Goal: Task Accomplishment & Management: Manage account settings

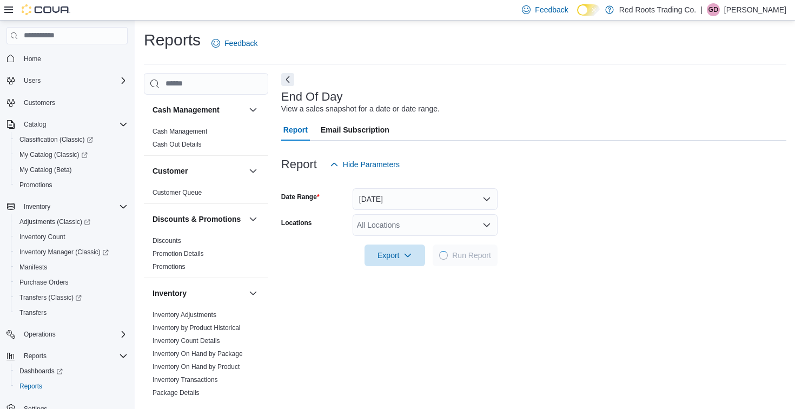
scroll to position [1, 0]
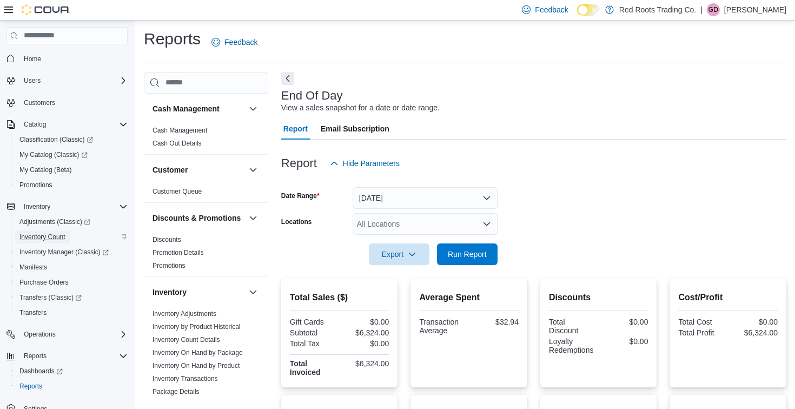
click at [58, 241] on span "Inventory Count" at bounding box center [42, 236] width 46 height 9
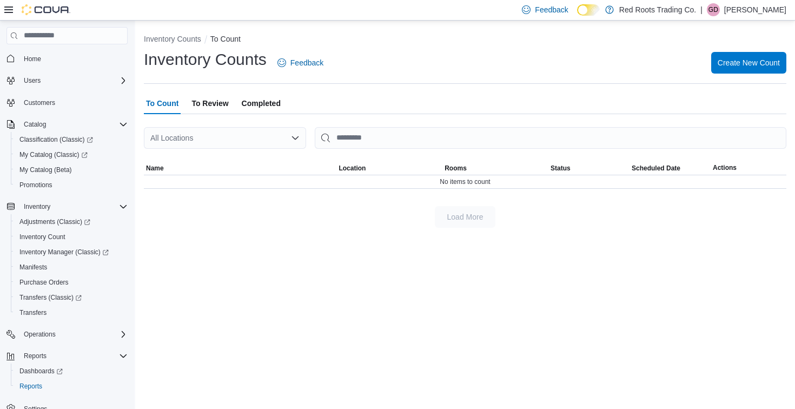
click at [205, 99] on span "To Review" at bounding box center [209, 103] width 37 height 22
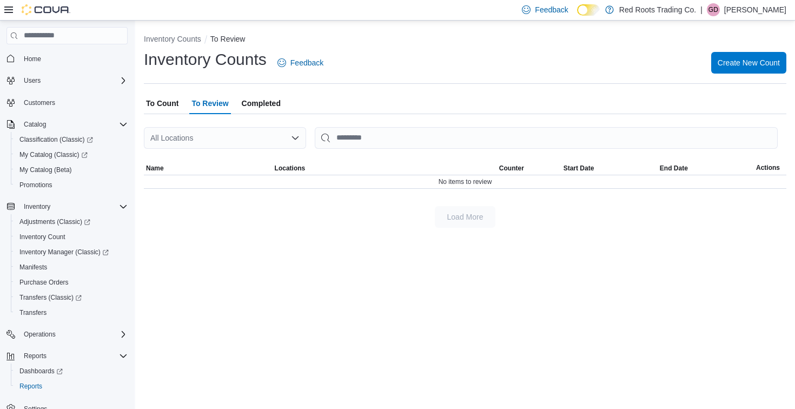
click at [271, 102] on span "Completed" at bounding box center [261, 103] width 39 height 22
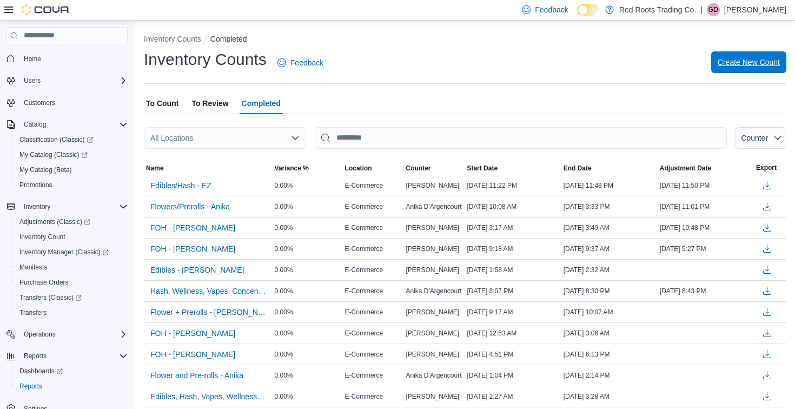
click at [753, 63] on span "Create New Count" at bounding box center [748, 62] width 62 height 11
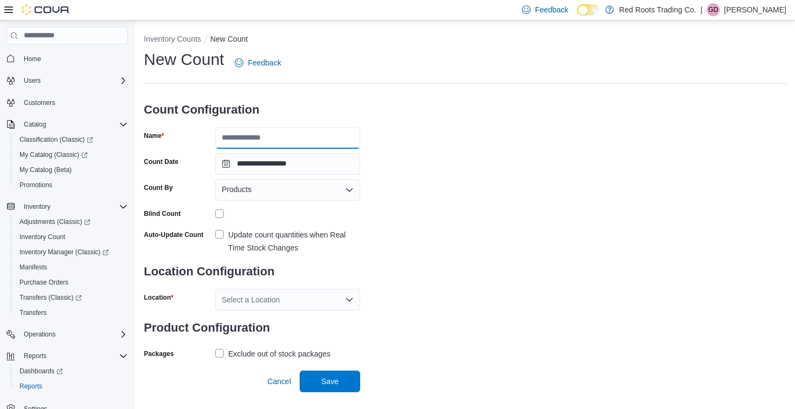
click at [255, 136] on input "Name" at bounding box center [287, 138] width 145 height 22
type input "**********"
click at [217, 230] on label "Update count quantities when Real Time Stock Changes" at bounding box center [287, 241] width 145 height 26
click at [310, 305] on div "Select a Location" at bounding box center [287, 300] width 145 height 22
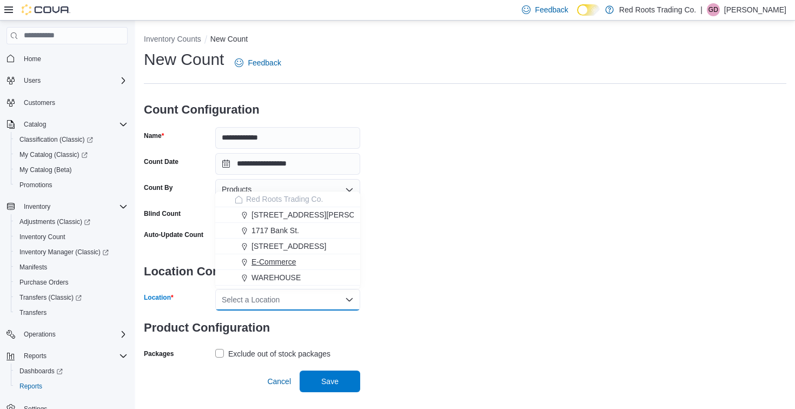
click at [283, 265] on span "E-Commerce" at bounding box center [273, 261] width 44 height 11
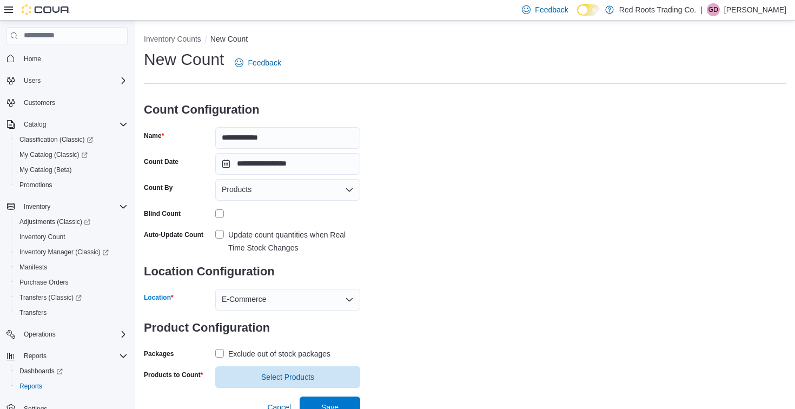
scroll to position [9, 0]
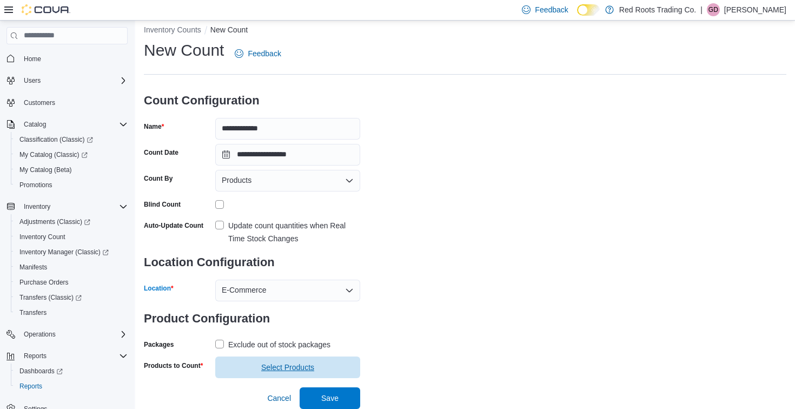
click at [286, 369] on span "Select Products" at bounding box center [287, 367] width 53 height 11
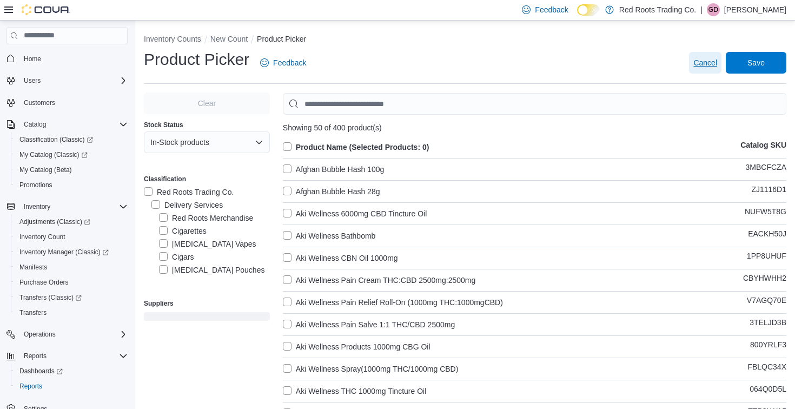
click at [700, 62] on span "Cancel" at bounding box center [705, 62] width 24 height 11
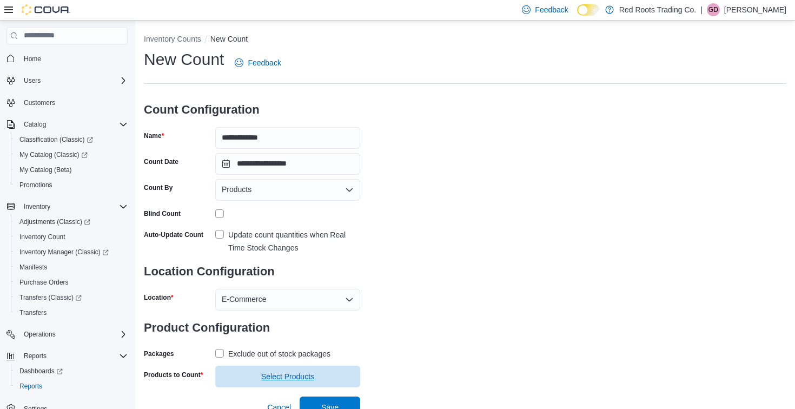
click at [280, 378] on span "Select Products" at bounding box center [287, 376] width 53 height 11
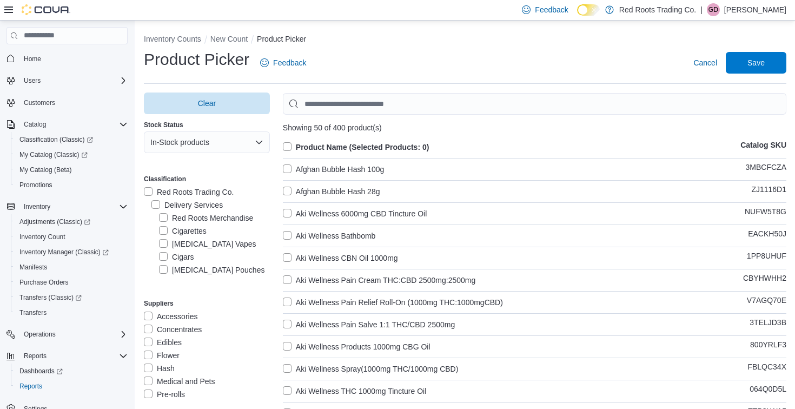
click at [164, 230] on label "Cigarettes" at bounding box center [183, 230] width 48 height 13
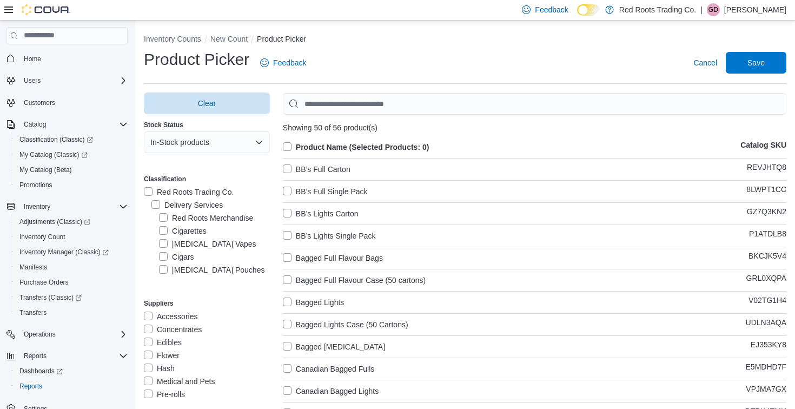
click at [163, 242] on label "[MEDICAL_DATA] Vapes" at bounding box center [207, 243] width 97 height 13
click at [163, 256] on label "Cigars" at bounding box center [176, 256] width 35 height 13
click at [163, 272] on label "[MEDICAL_DATA] Pouches" at bounding box center [211, 269] width 105 height 13
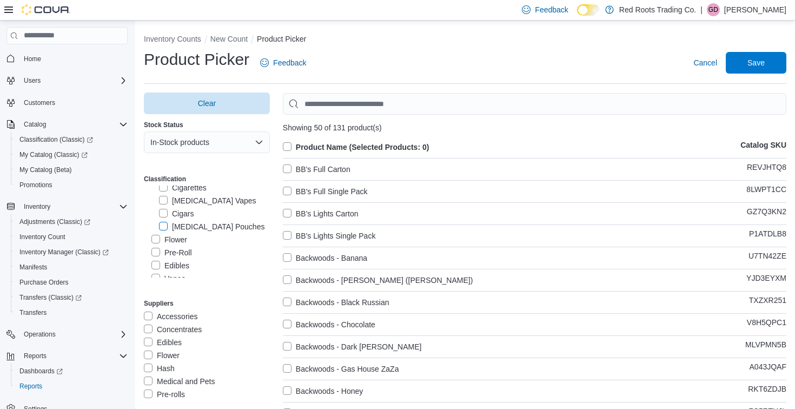
scroll to position [42, 0]
click at [287, 147] on label "Product Name (Selected Products: 0)" at bounding box center [356, 147] width 147 height 13
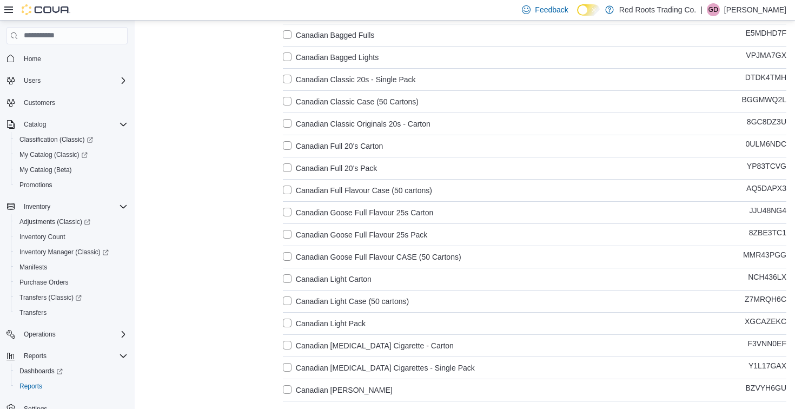
scroll to position [919, 0]
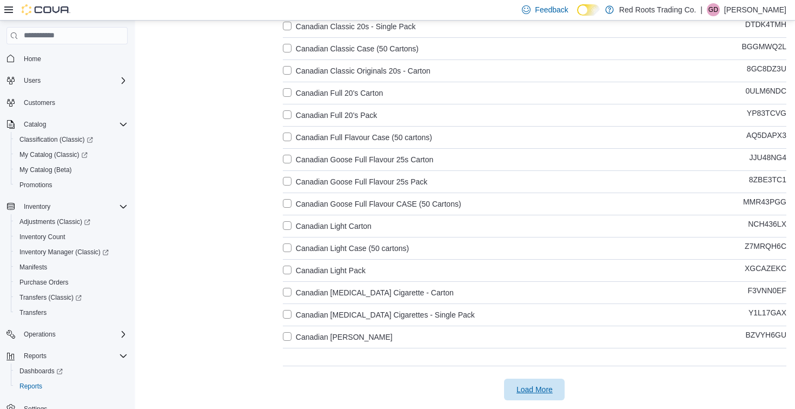
click at [533, 389] on span "Load More" at bounding box center [534, 389] width 36 height 11
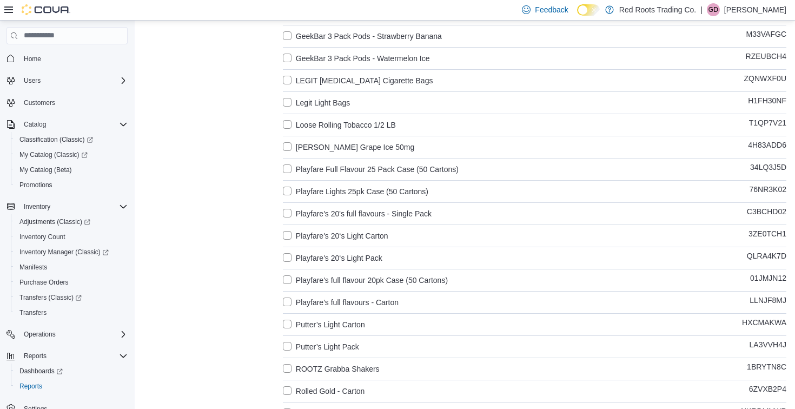
scroll to position [2027, 0]
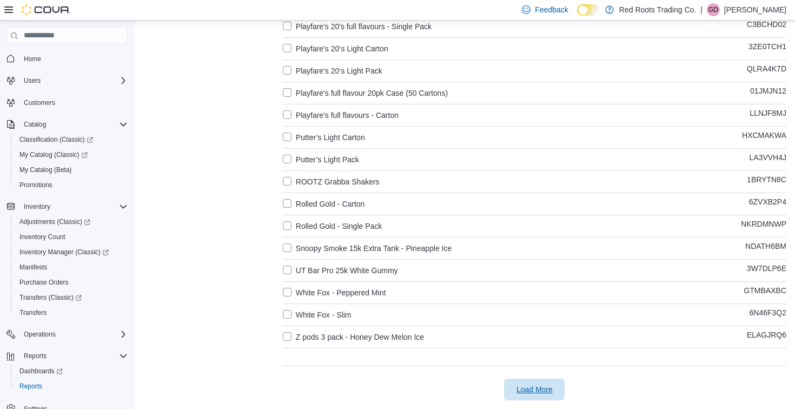
click at [531, 380] on span "Load More" at bounding box center [534, 389] width 48 height 22
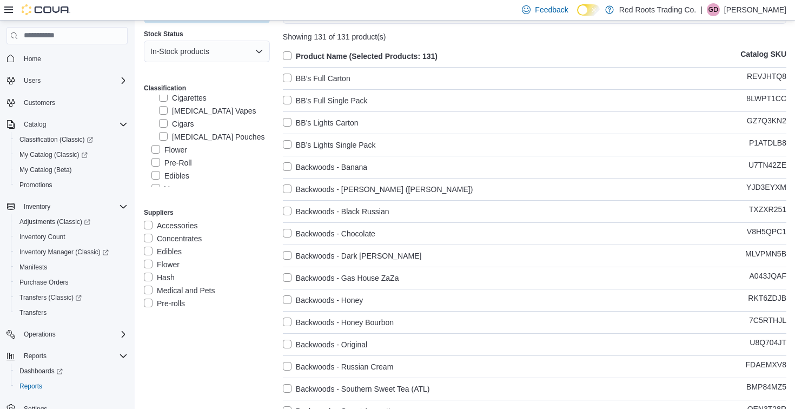
scroll to position [0, 0]
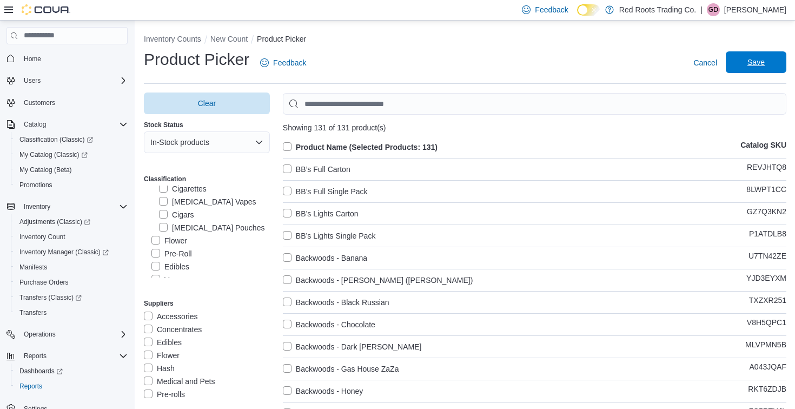
click at [748, 63] on span "Save" at bounding box center [755, 62] width 17 height 11
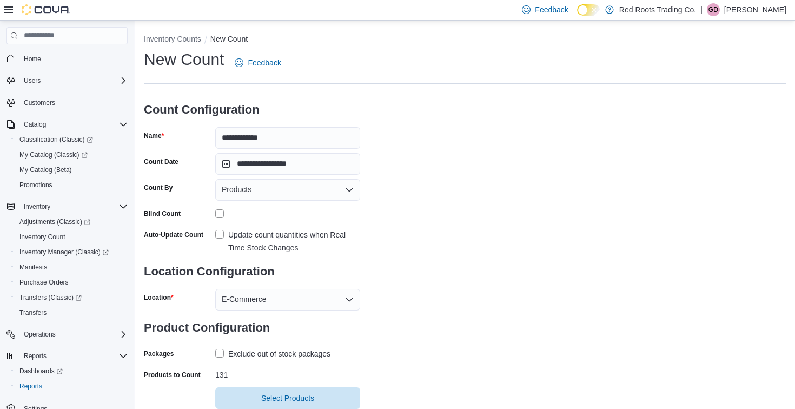
scroll to position [30, 0]
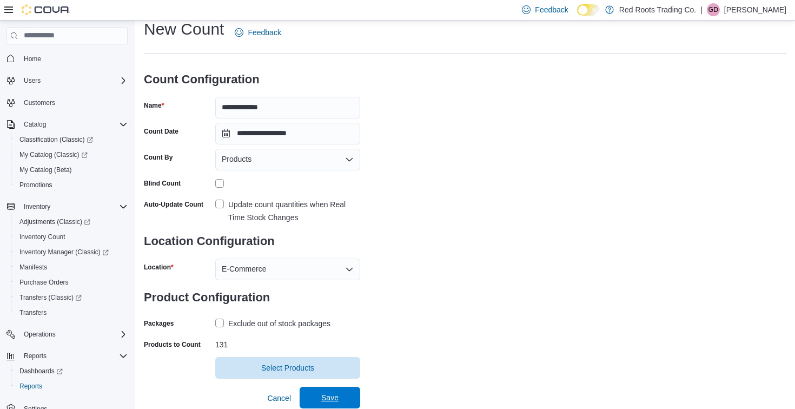
click at [328, 397] on span "Save" at bounding box center [329, 397] width 17 height 11
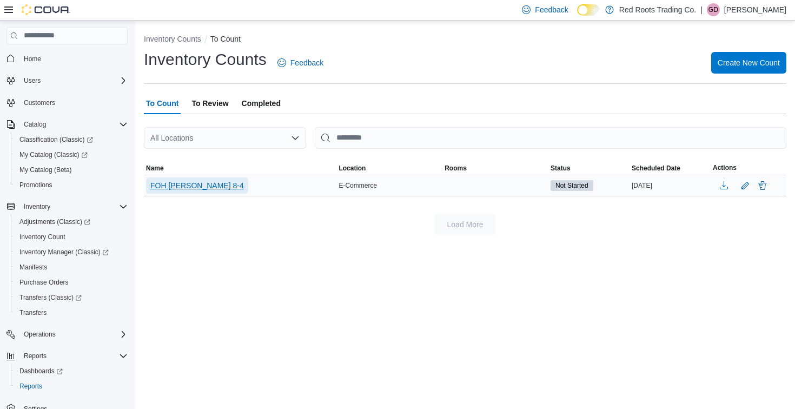
click at [175, 187] on span "FOH [PERSON_NAME] 8-4" at bounding box center [197, 185] width 94 height 11
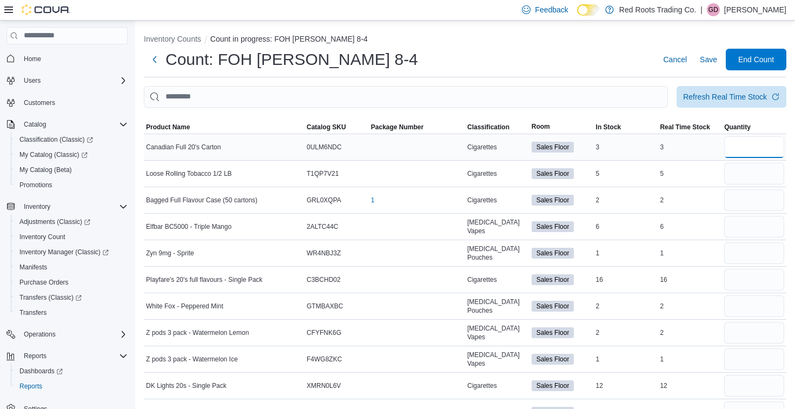
click at [735, 149] on input "number" at bounding box center [754, 147] width 60 height 22
type input "*"
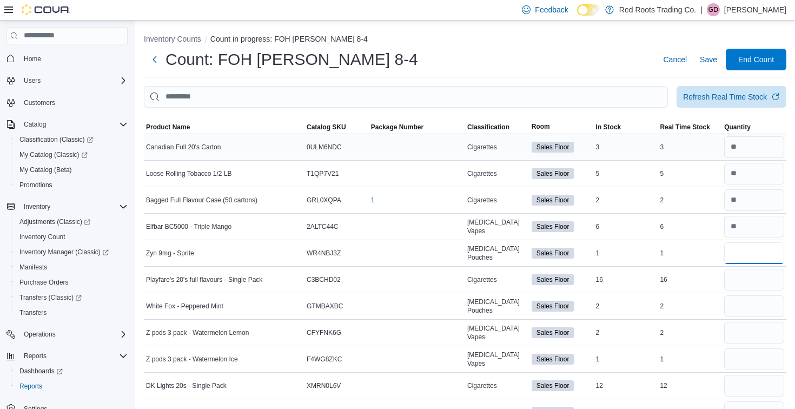
type input "*"
type input "**"
type input "*"
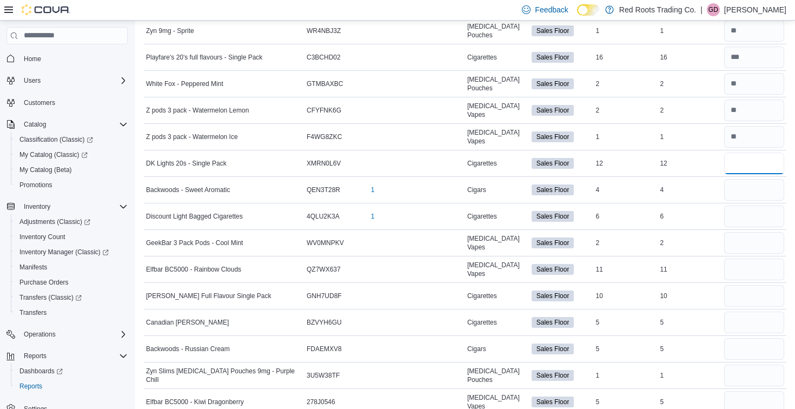
scroll to position [238, 0]
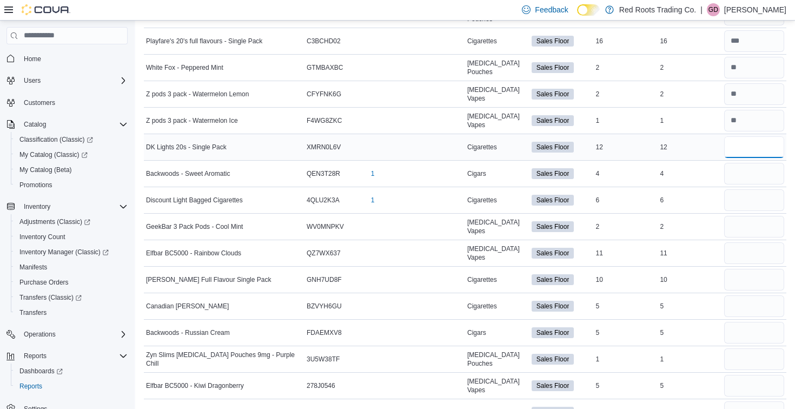
click at [766, 144] on input "number" at bounding box center [754, 147] width 60 height 22
type input "**"
type input "*"
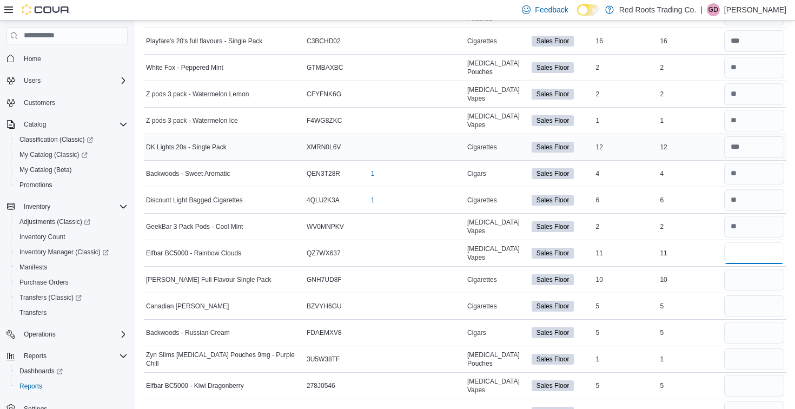
type input "**"
type input "*"
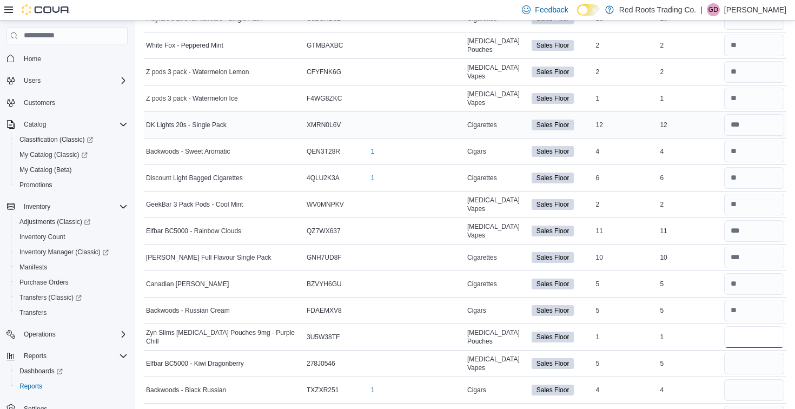
scroll to position [268, 0]
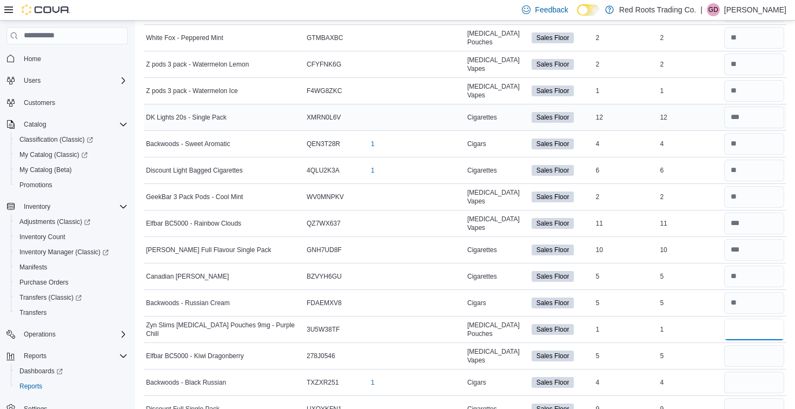
type input "*"
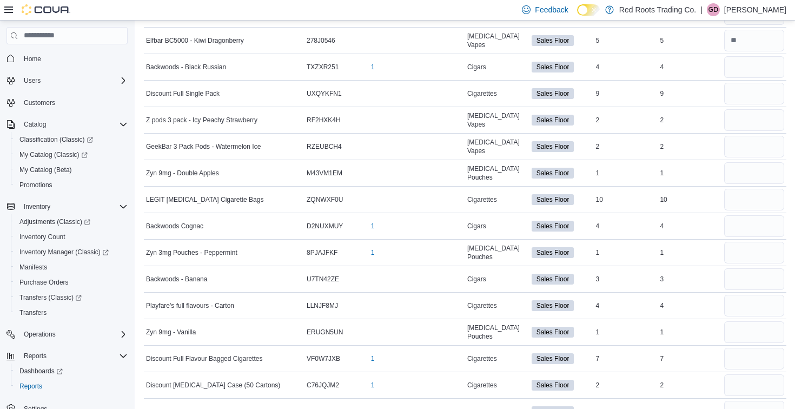
scroll to position [585, 0]
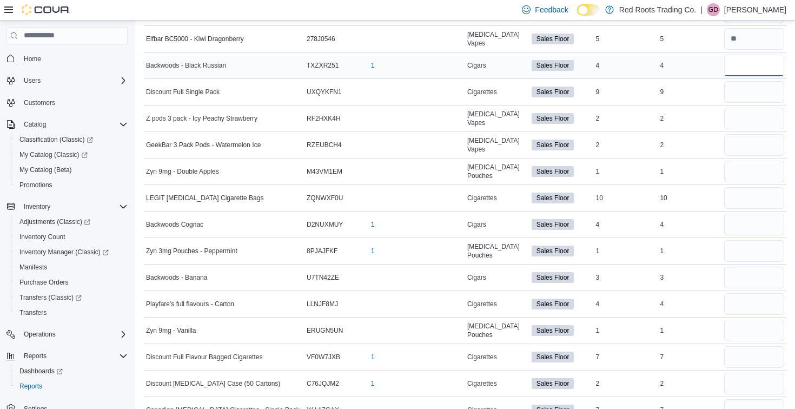
click at [746, 67] on input "number" at bounding box center [754, 66] width 60 height 22
type input "*"
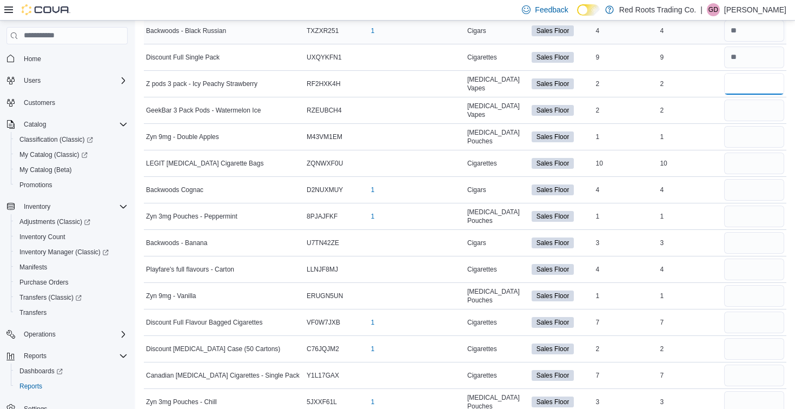
scroll to position [626, 0]
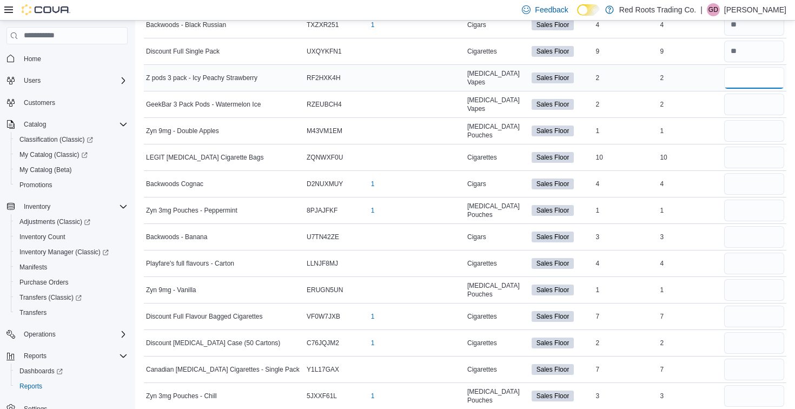
click at [749, 78] on input "number" at bounding box center [754, 78] width 60 height 22
type input "*"
type input "**"
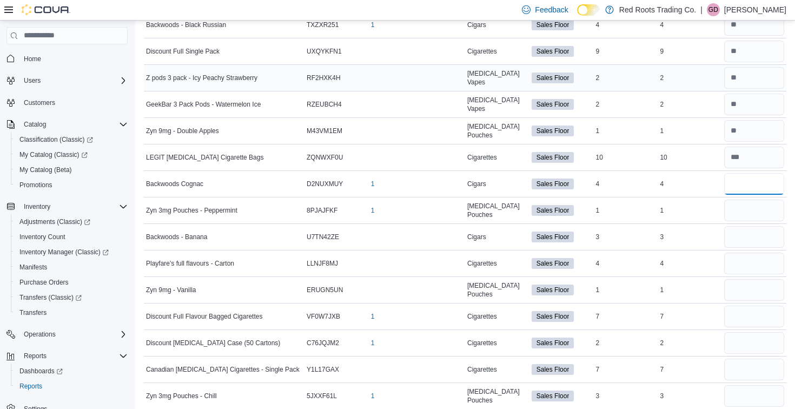
type input "*"
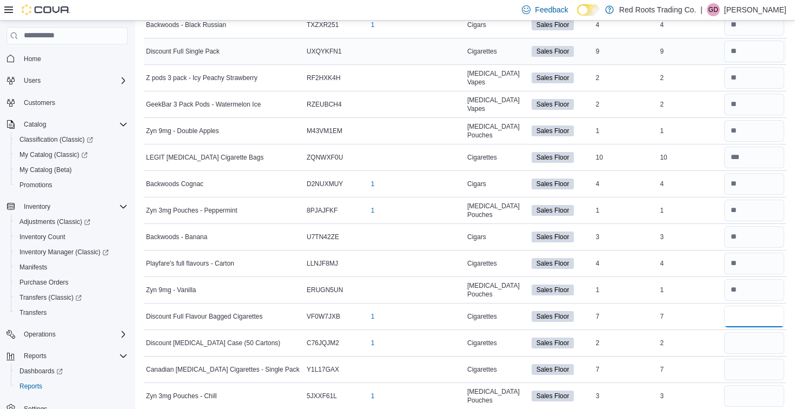
type input "*"
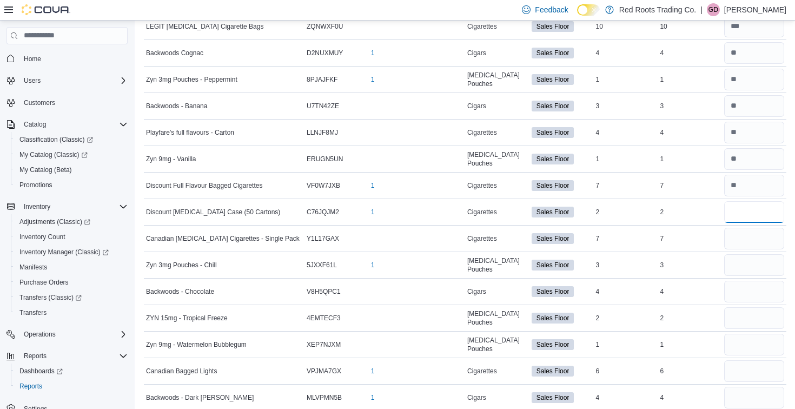
scroll to position [757, 0]
type input "*"
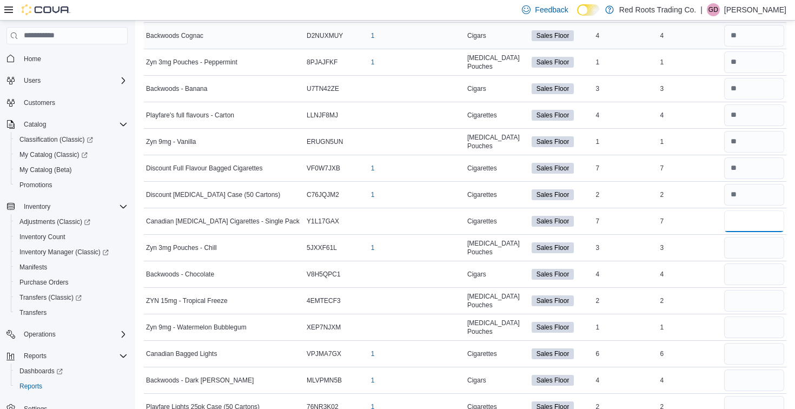
scroll to position [782, 0]
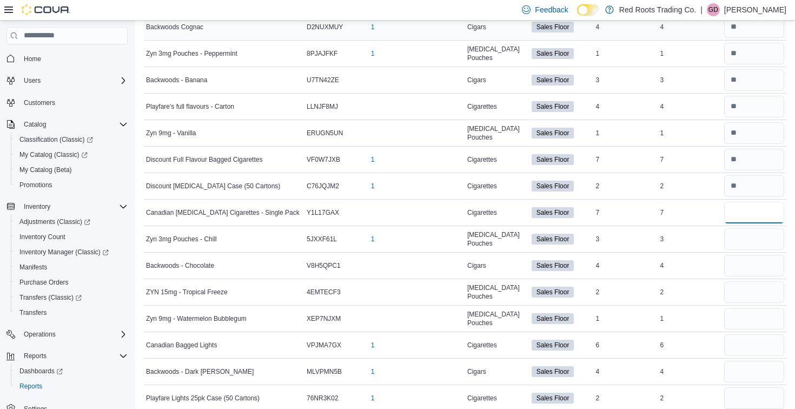
type input "*"
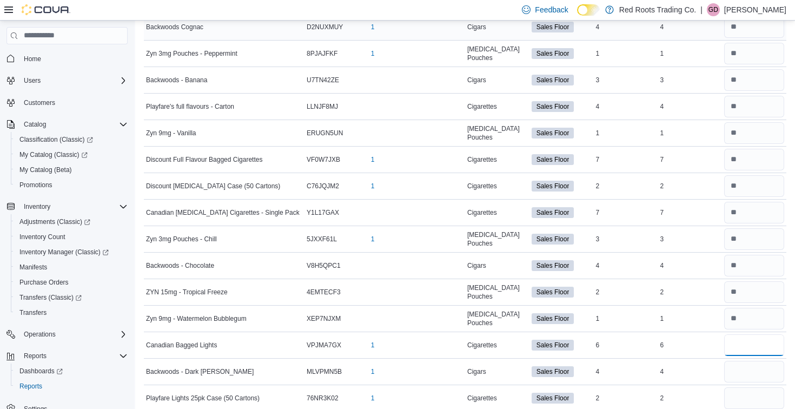
type input "*"
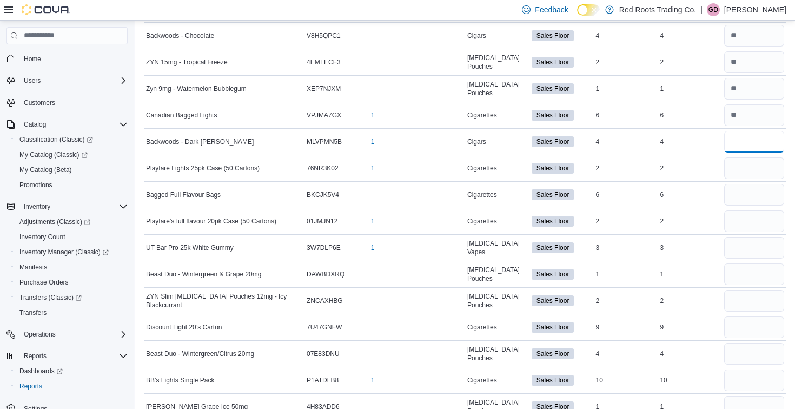
scroll to position [1013, 0]
click at [765, 140] on input "number" at bounding box center [754, 141] width 60 height 22
type input "*"
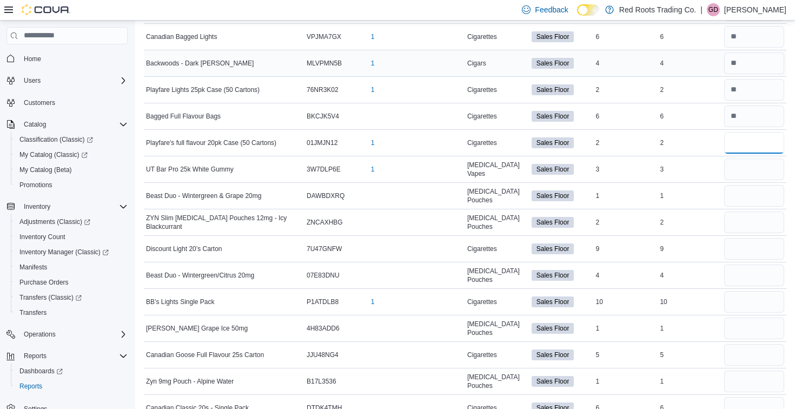
scroll to position [1094, 0]
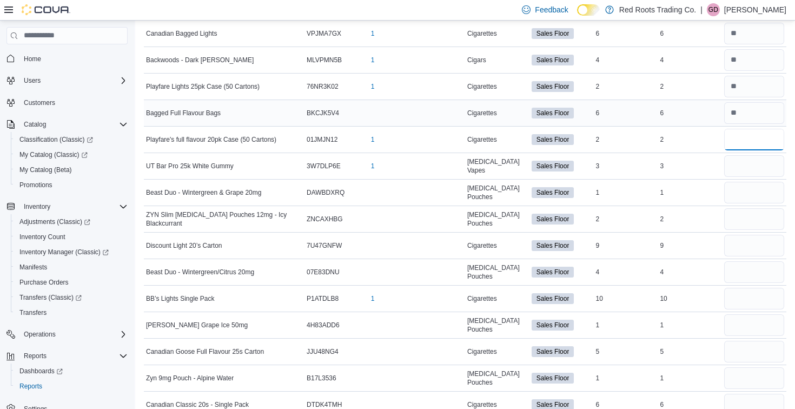
type input "*"
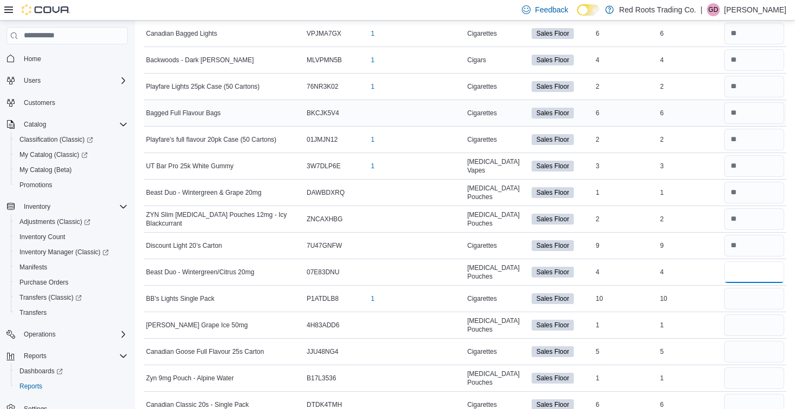
type input "*"
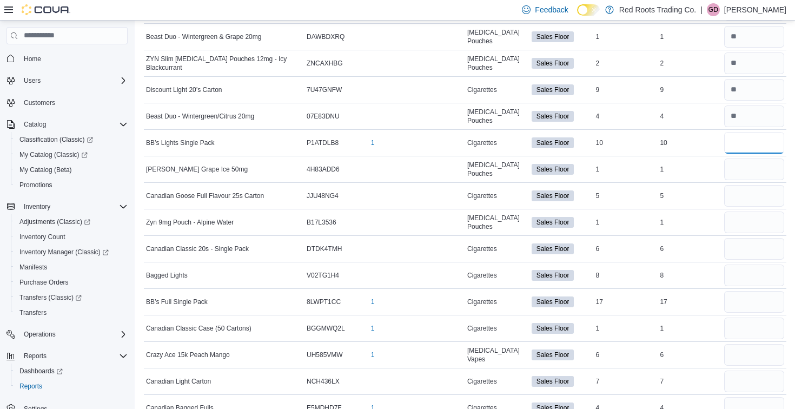
scroll to position [1268, 0]
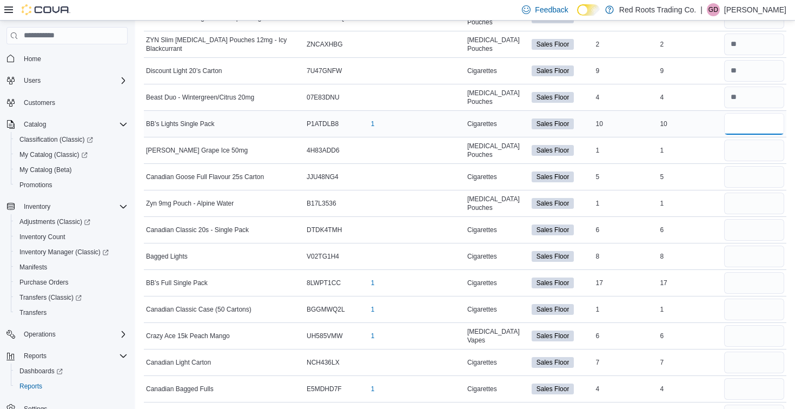
click at [754, 119] on input "number" at bounding box center [754, 124] width 60 height 22
type input "**"
type input "*"
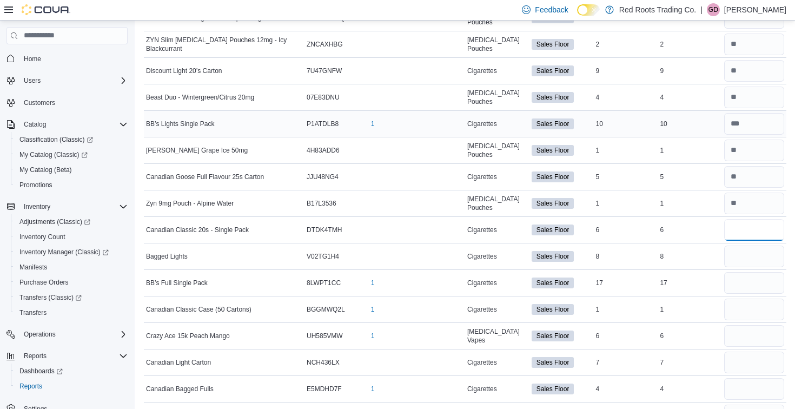
type input "*"
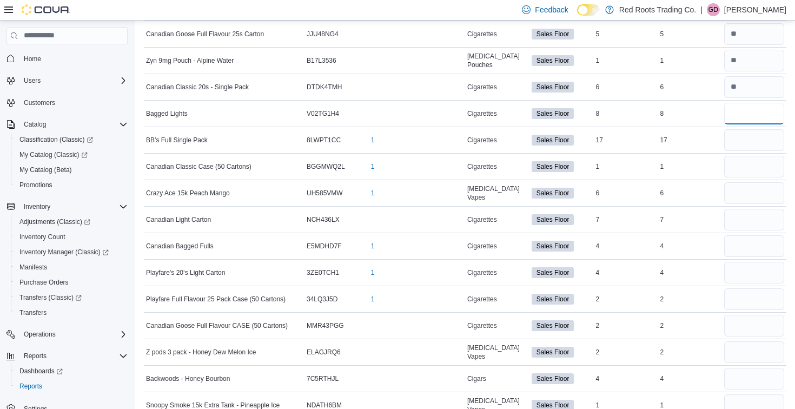
scroll to position [1413, 0]
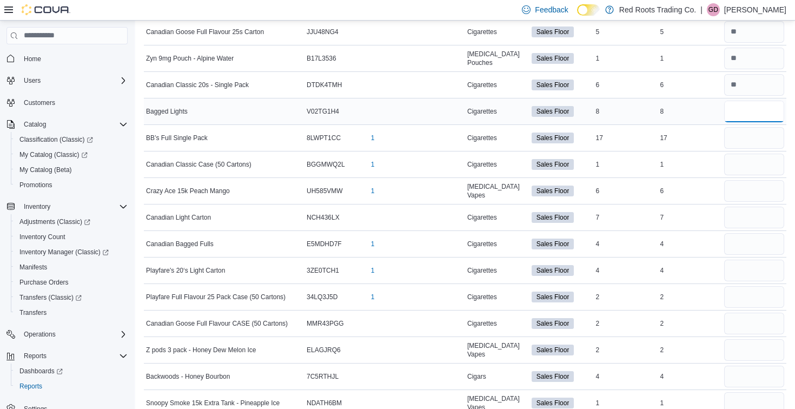
type input "*"
type input "**"
type input "*"
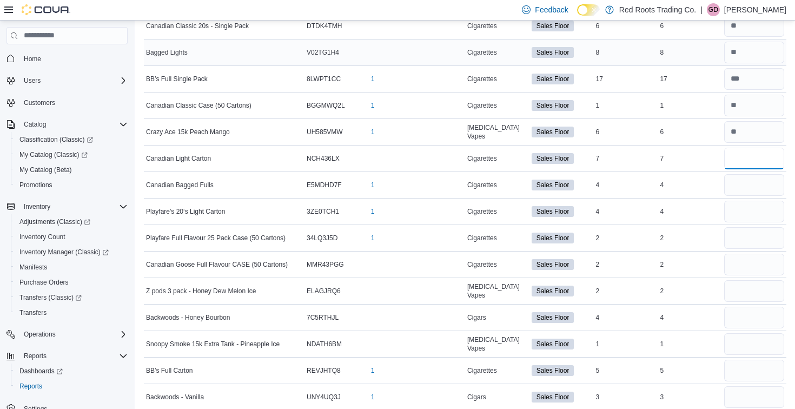
scroll to position [1476, 0]
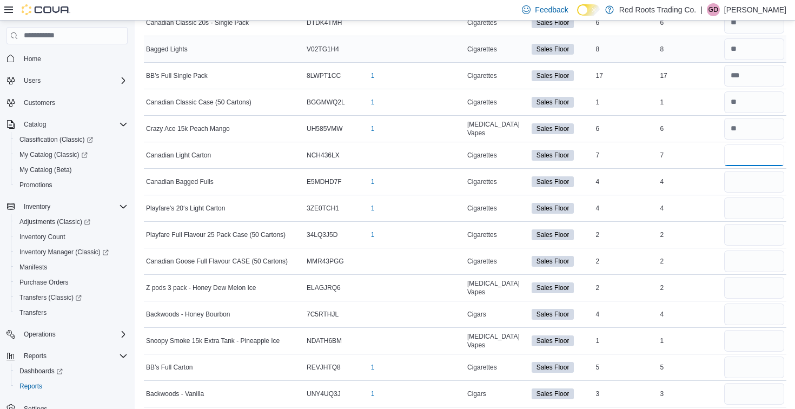
type input "*"
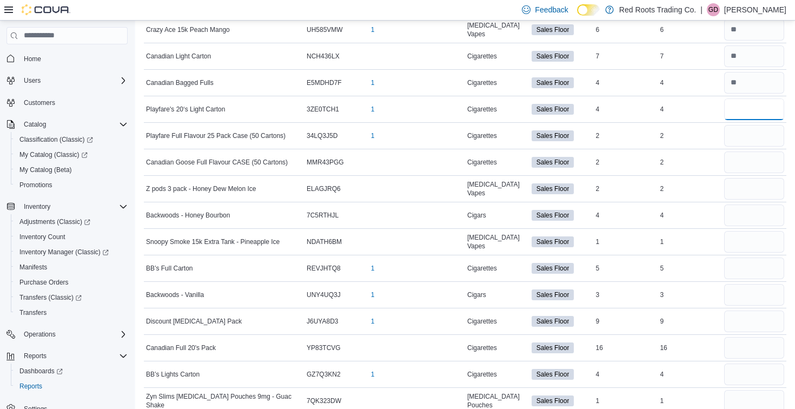
scroll to position [1578, 0]
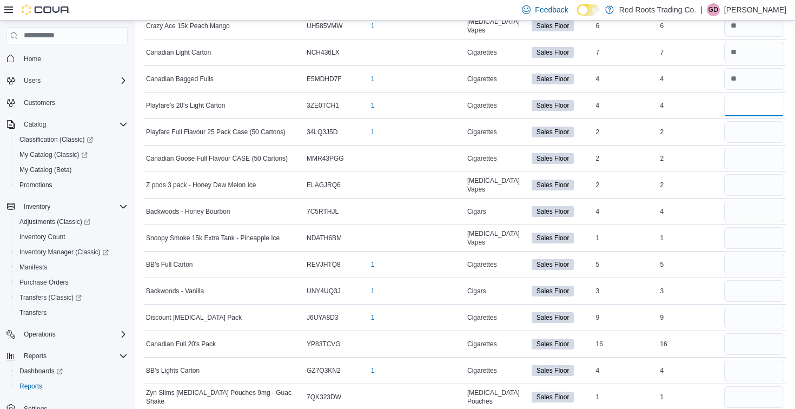
type input "*"
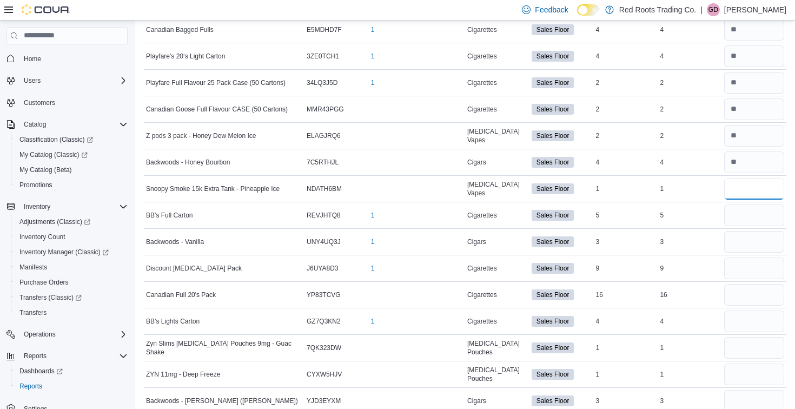
scroll to position [1630, 0]
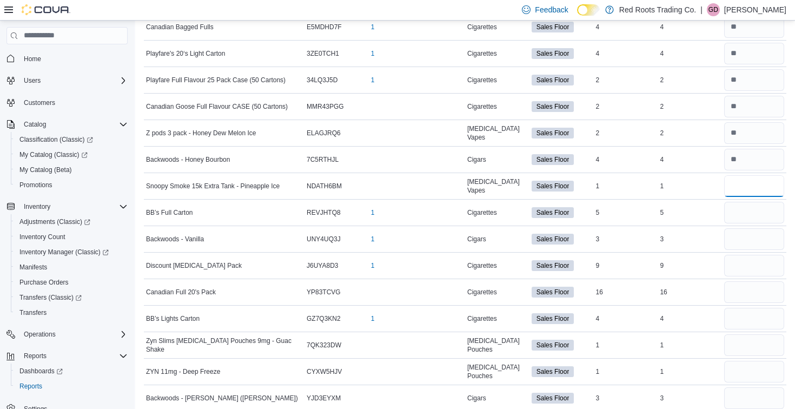
type input "*"
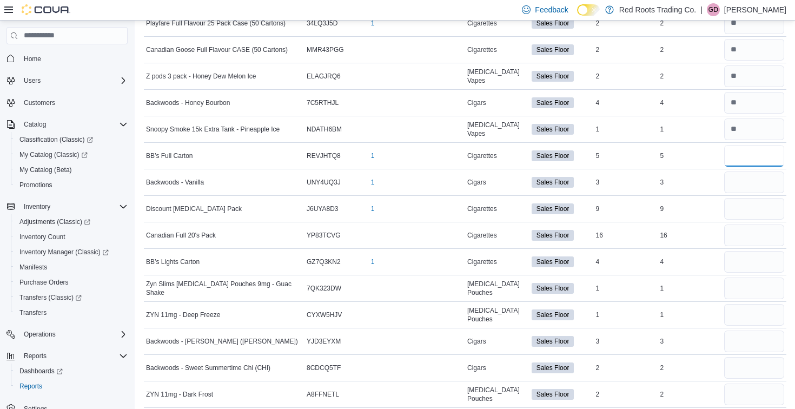
scroll to position [1689, 0]
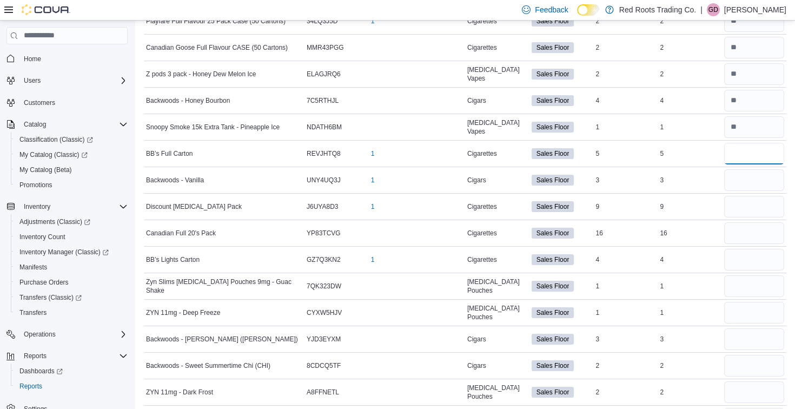
type input "*"
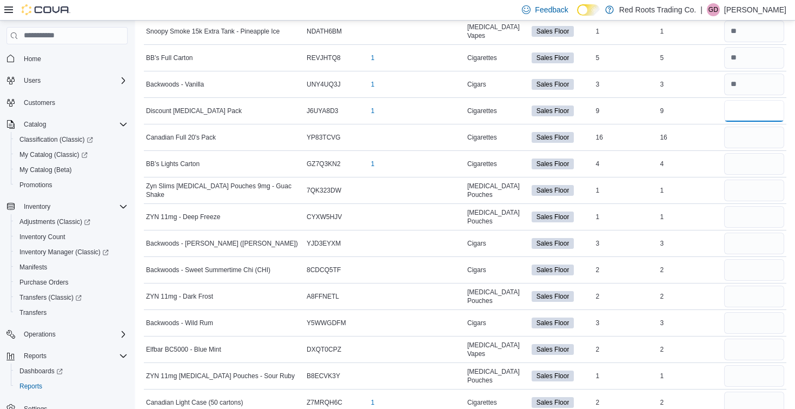
scroll to position [1791, 0]
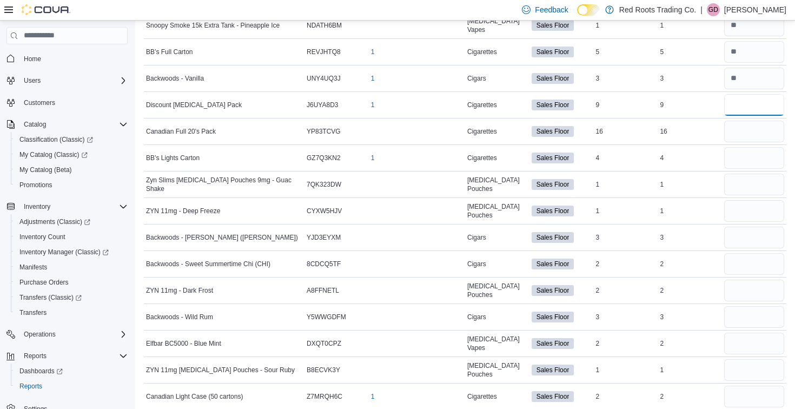
type input "*"
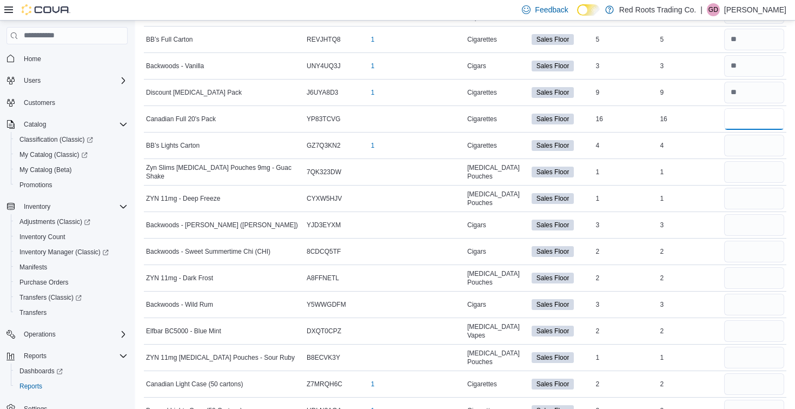
scroll to position [1814, 0]
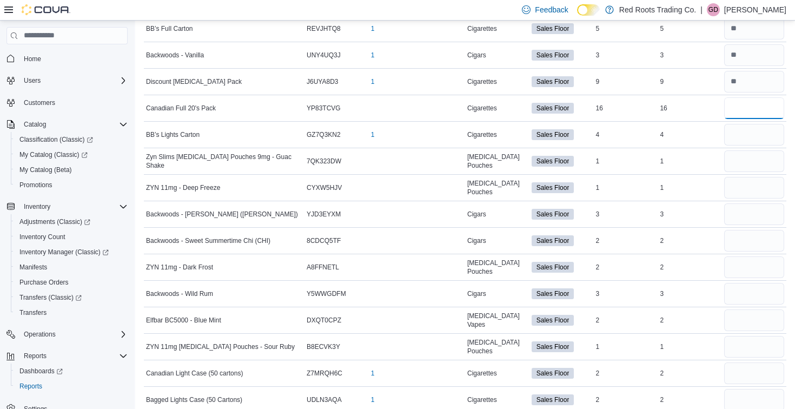
type input "**"
type input "*"
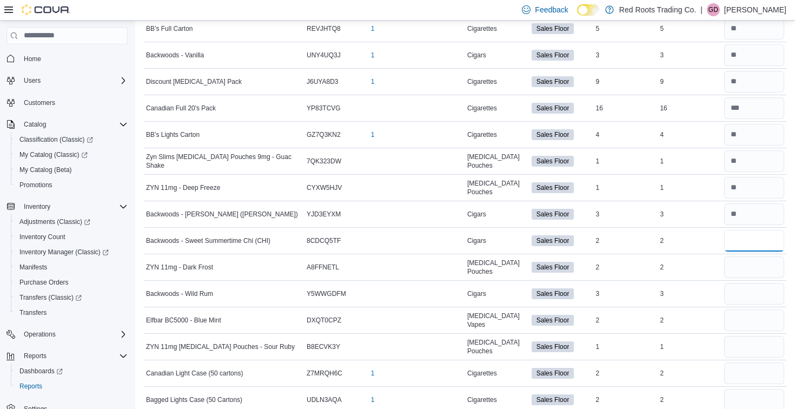
type input "*"
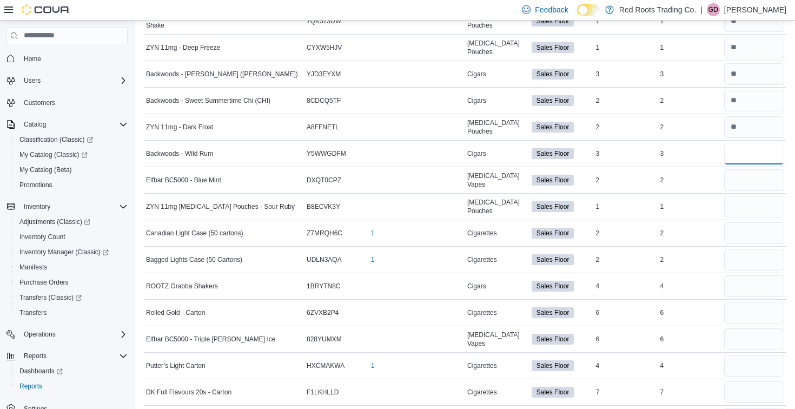
scroll to position [1960, 0]
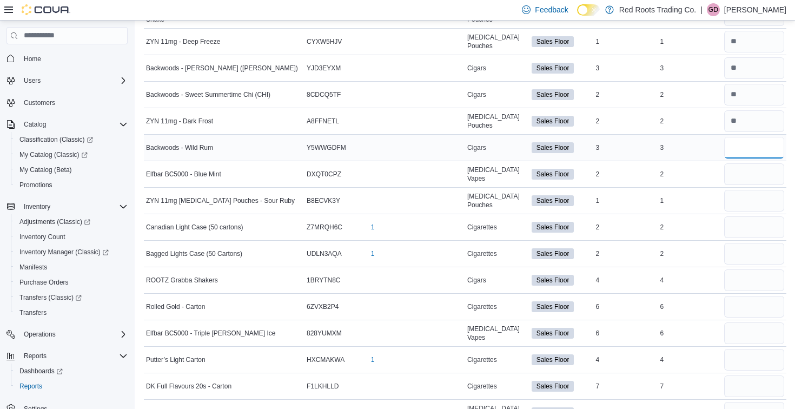
click at [748, 143] on input "number" at bounding box center [754, 148] width 60 height 22
type input "*"
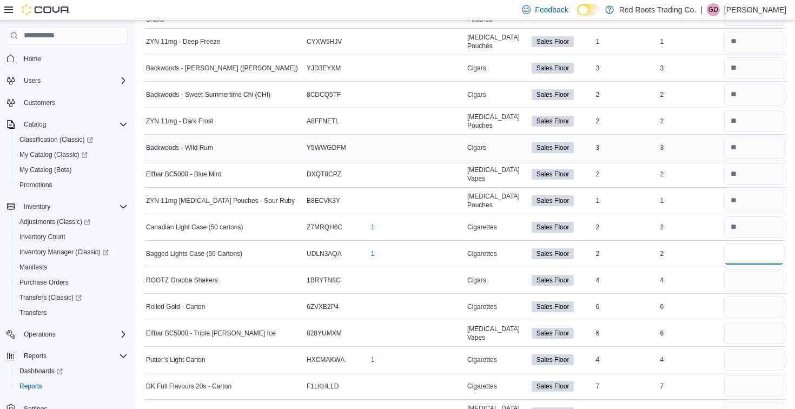
type input "*"
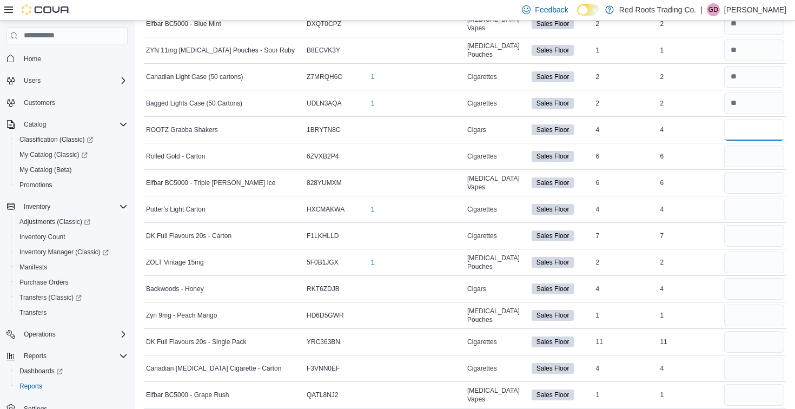
scroll to position [2115, 0]
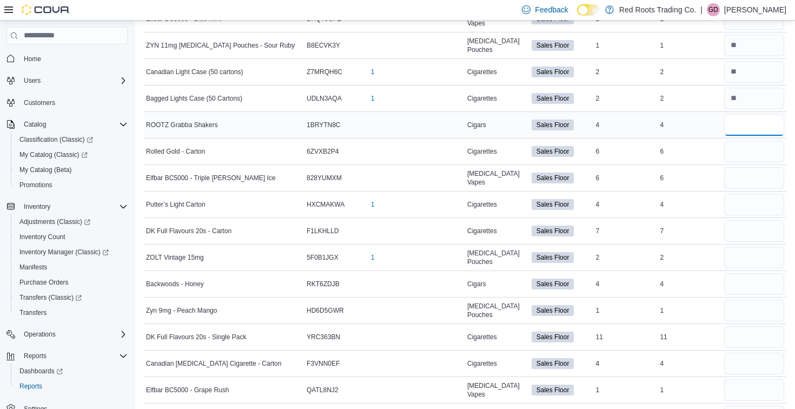
click at [746, 128] on input "number" at bounding box center [754, 125] width 60 height 22
type input "*"
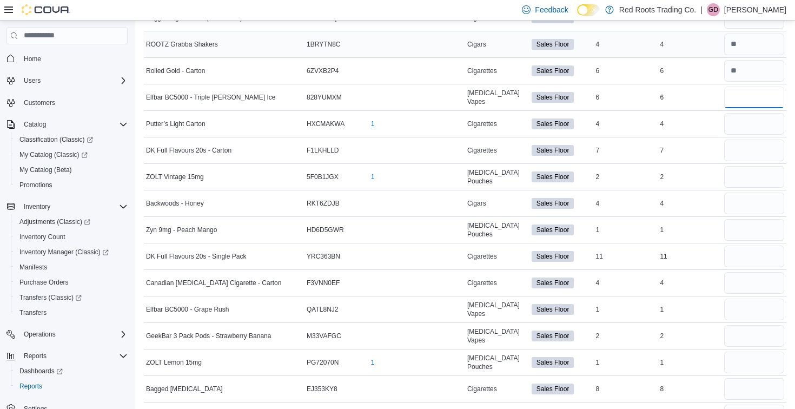
scroll to position [2198, 0]
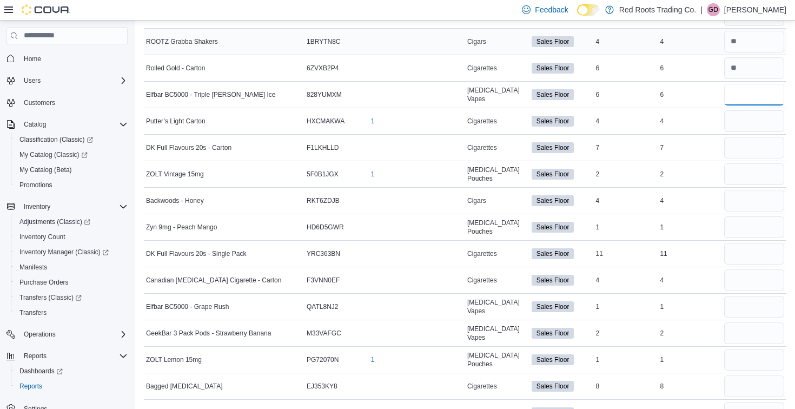
type input "*"
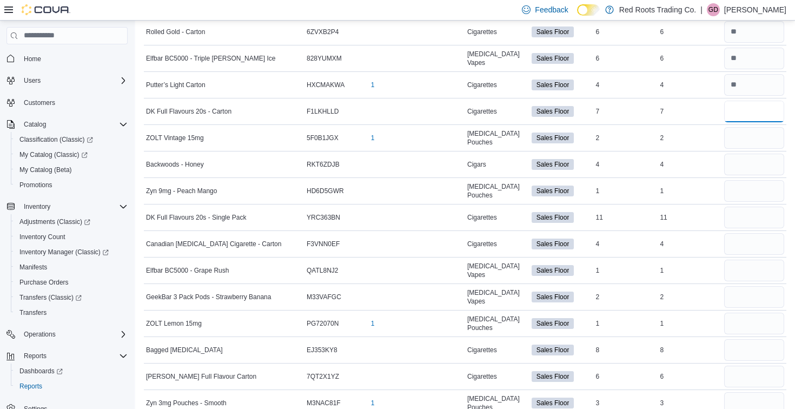
scroll to position [2239, 0]
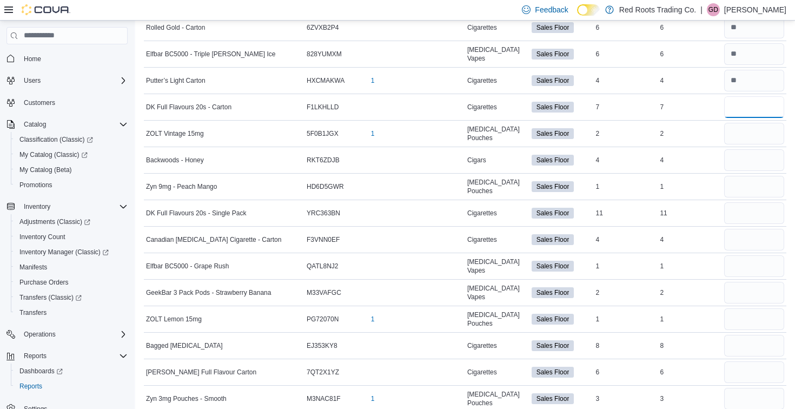
type input "*"
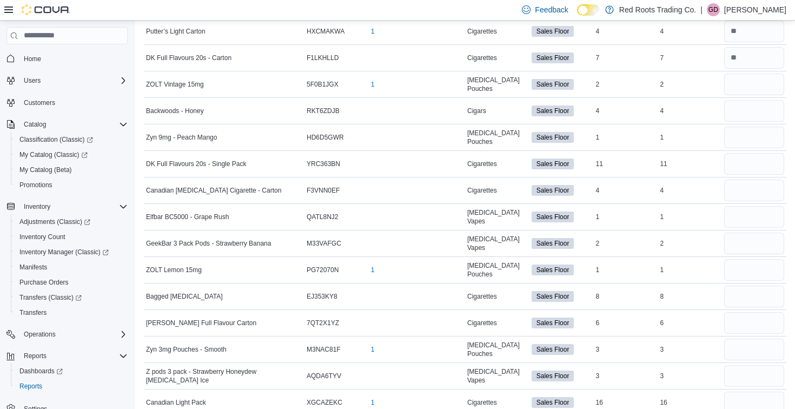
scroll to position [2289, 0]
click at [763, 85] on input "number" at bounding box center [754, 84] width 60 height 22
type input "*"
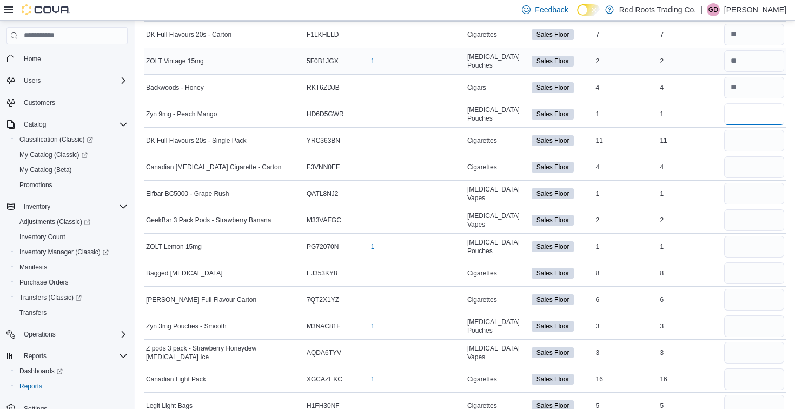
scroll to position [2314, 0]
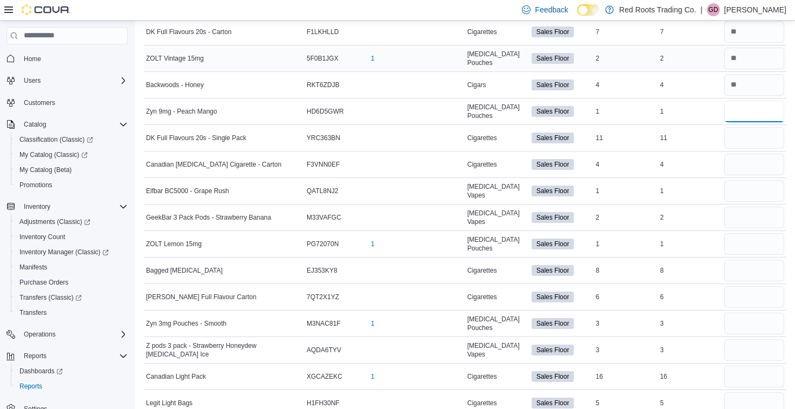
type input "*"
type input "**"
type input "*"
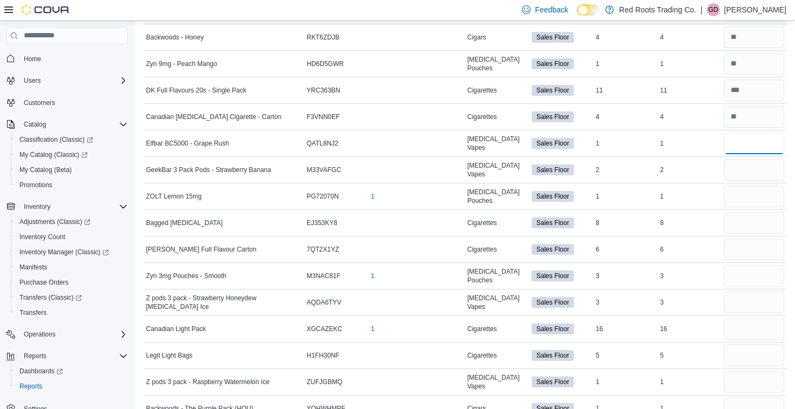
scroll to position [2363, 0]
type input "*"
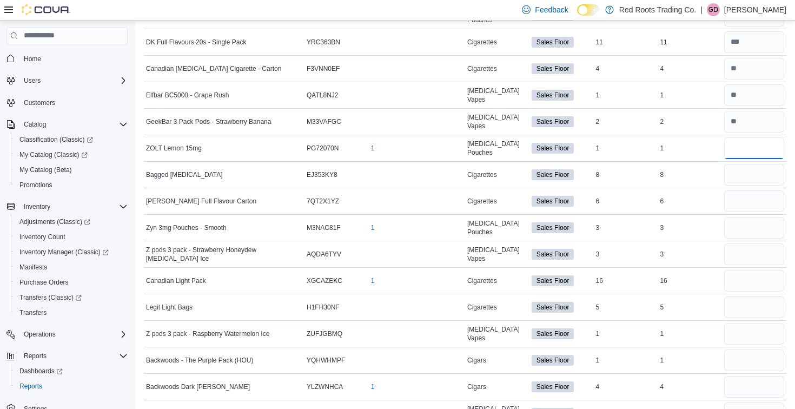
scroll to position [2419, 0]
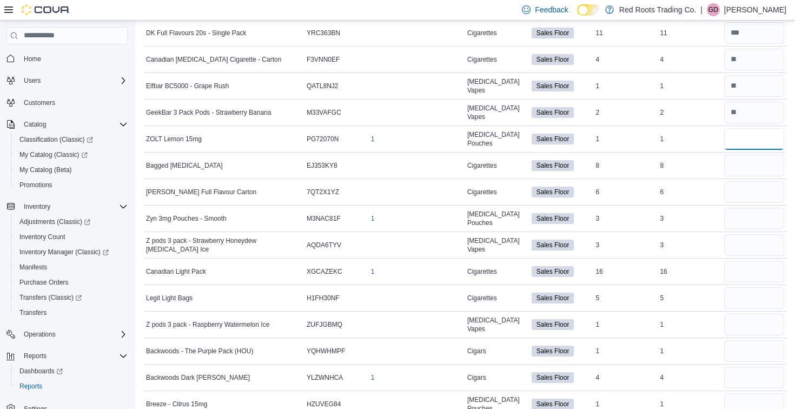
type input "*"
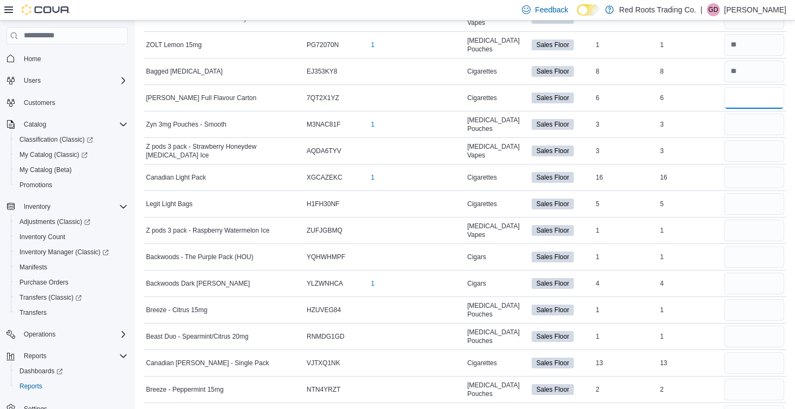
scroll to position [2516, 0]
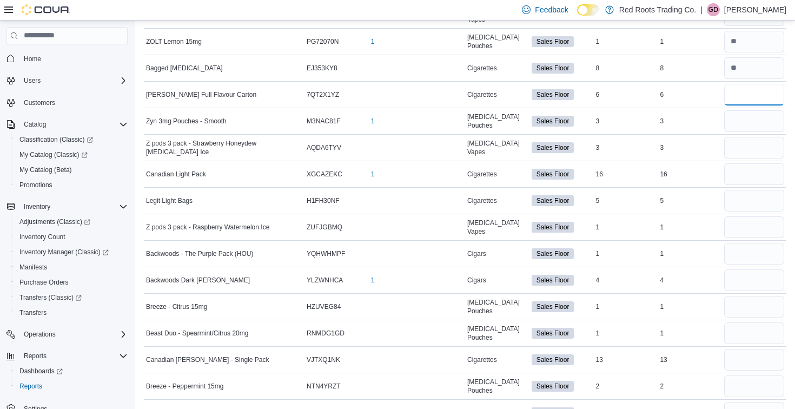
type input "*"
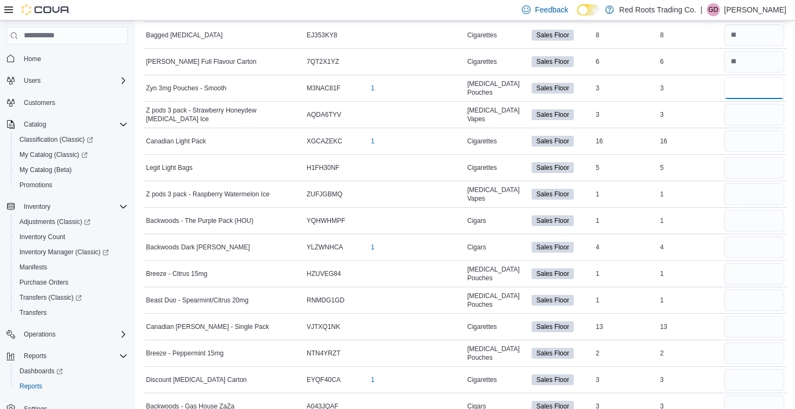
scroll to position [2553, 0]
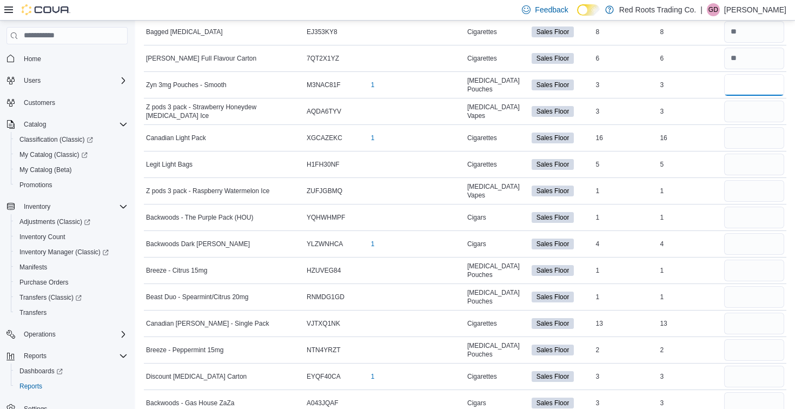
type input "*"
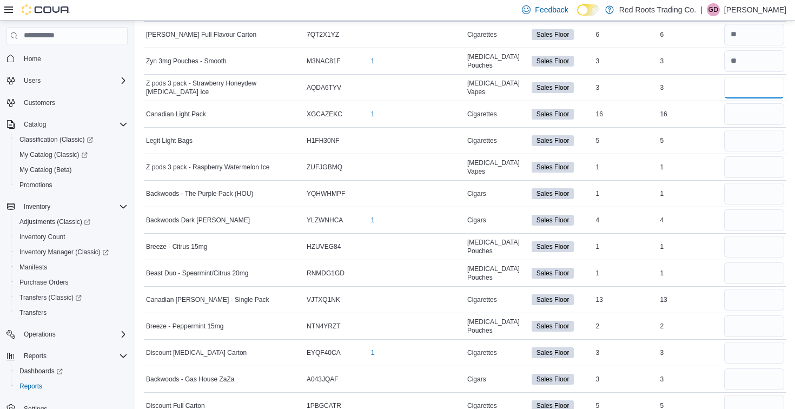
scroll to position [2578, 0]
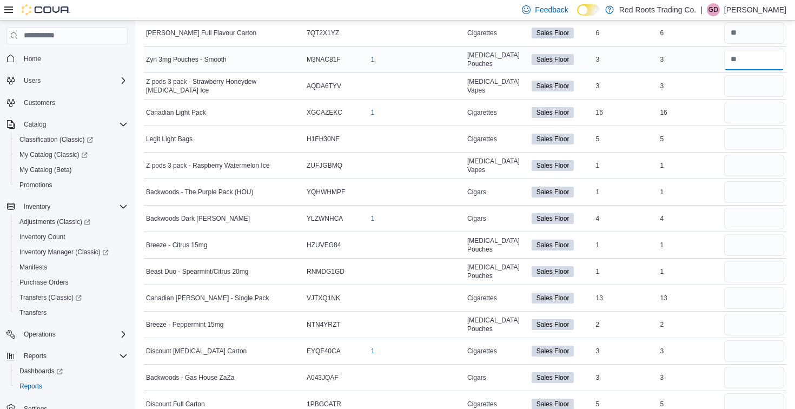
click at [739, 65] on input "number" at bounding box center [754, 60] width 60 height 22
type input "*"
type input "**"
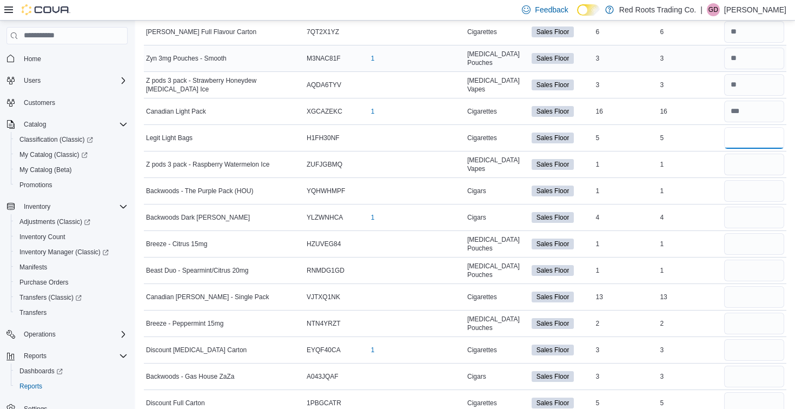
scroll to position [2589, 0]
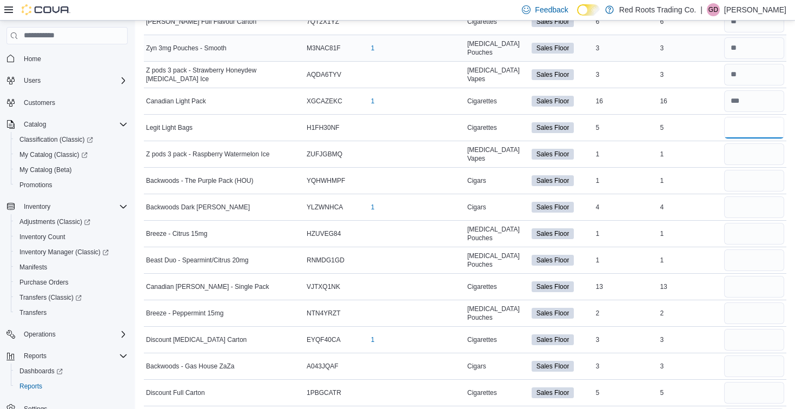
type input "*"
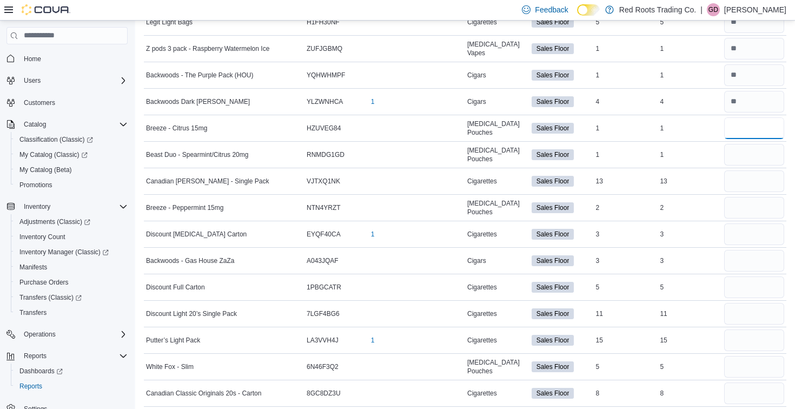
scroll to position [2697, 0]
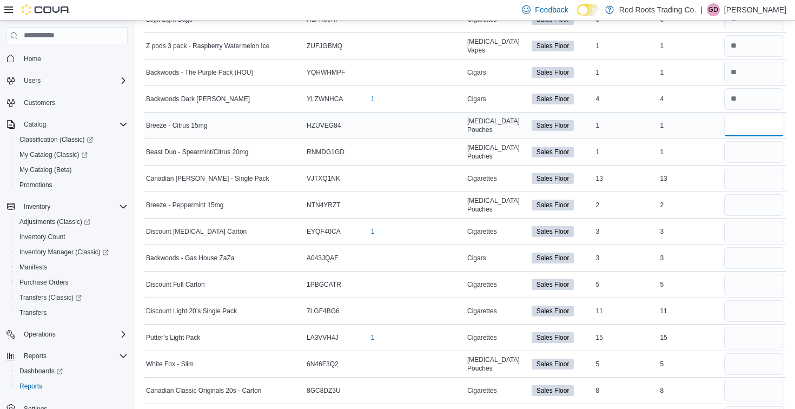
click at [754, 127] on input "number" at bounding box center [754, 126] width 60 height 22
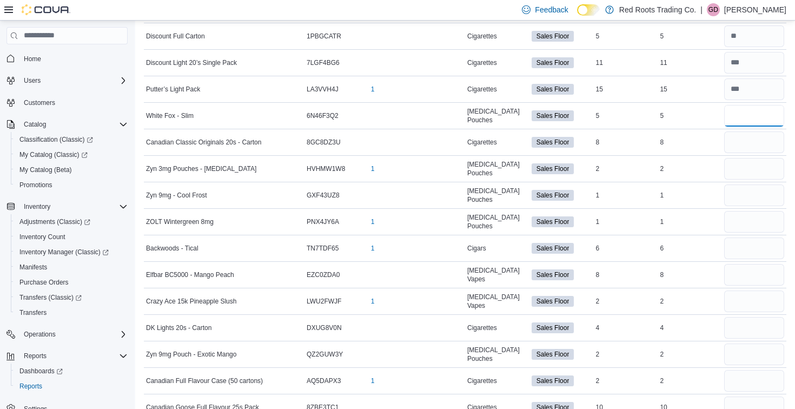
scroll to position [2966, 0]
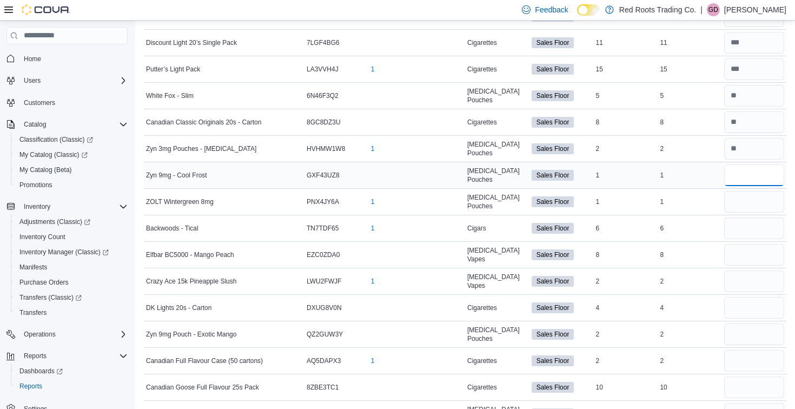
click at [766, 166] on input "number" at bounding box center [754, 175] width 60 height 22
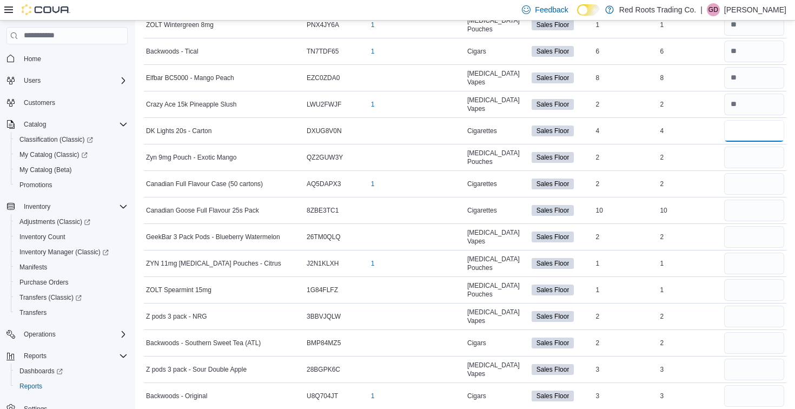
scroll to position [3144, 0]
click at [748, 128] on input "number" at bounding box center [754, 130] width 60 height 22
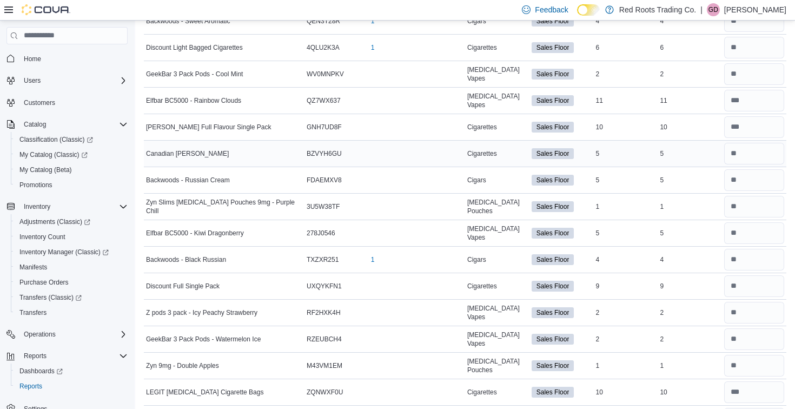
scroll to position [387, 0]
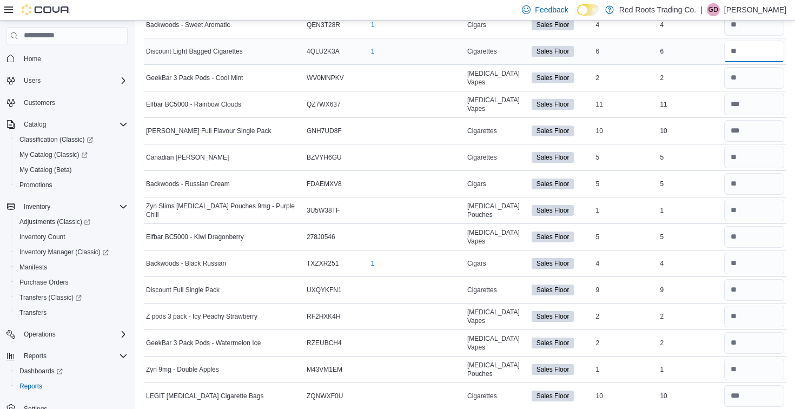
click at [750, 54] on input "number" at bounding box center [754, 52] width 60 height 22
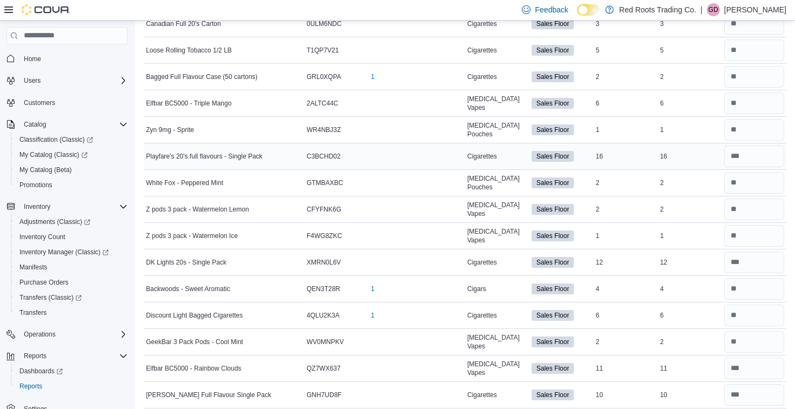
scroll to position [0, 0]
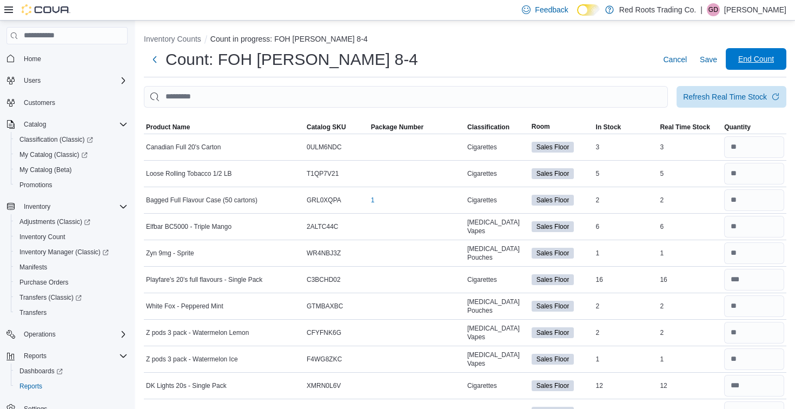
click at [751, 58] on span "End Count" at bounding box center [756, 59] width 36 height 11
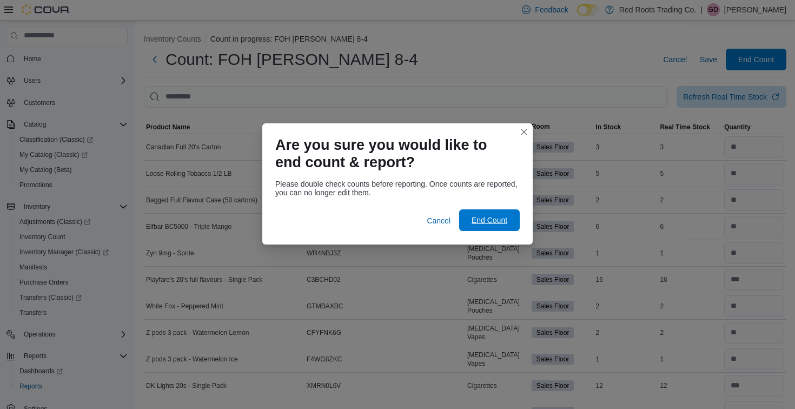
click at [493, 224] on span "End Count" at bounding box center [489, 220] width 36 height 11
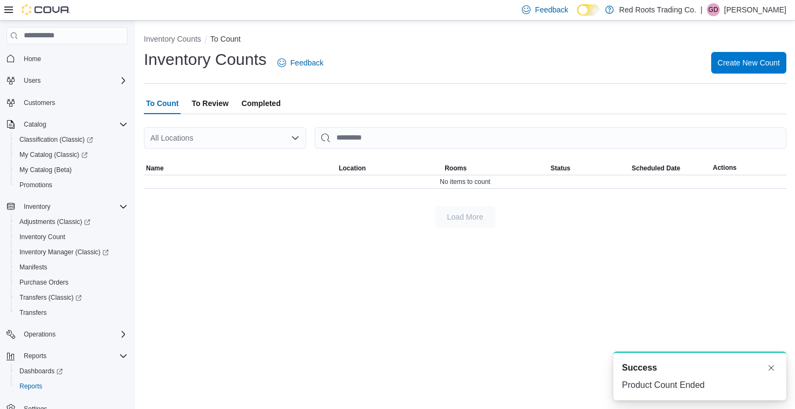
click at [210, 103] on span "To Review" at bounding box center [209, 103] width 37 height 22
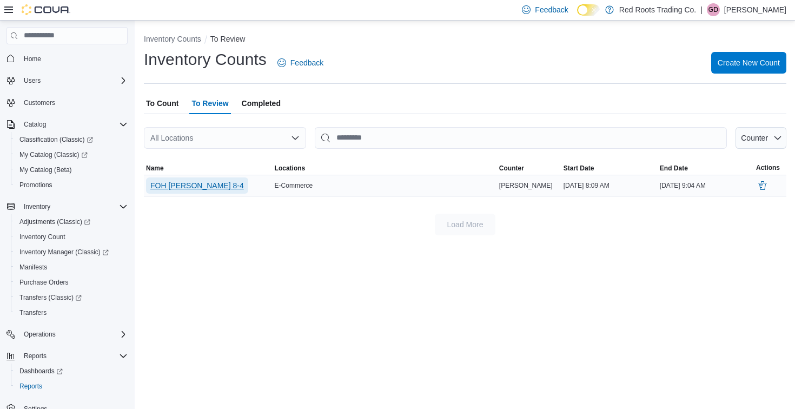
click at [180, 186] on span "FOH [PERSON_NAME] 8-4" at bounding box center [197, 185] width 94 height 11
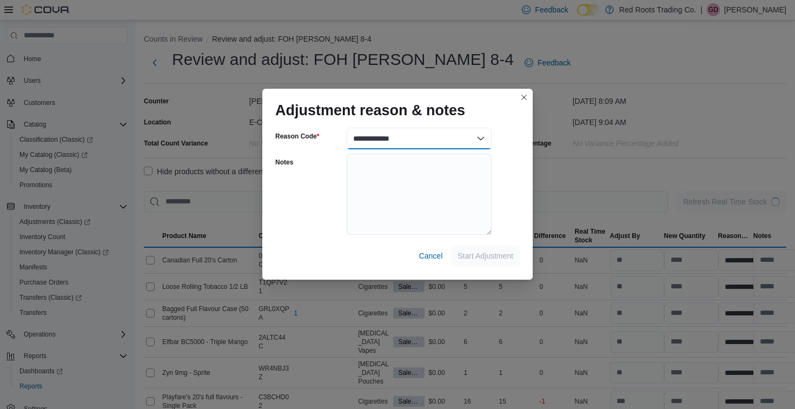
click at [428, 139] on select "**********" at bounding box center [419, 139] width 145 height 22
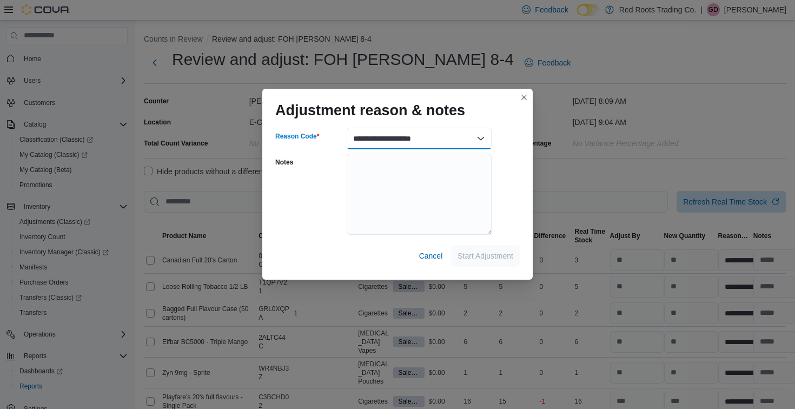
click at [347, 128] on select "**********" at bounding box center [419, 139] width 145 height 22
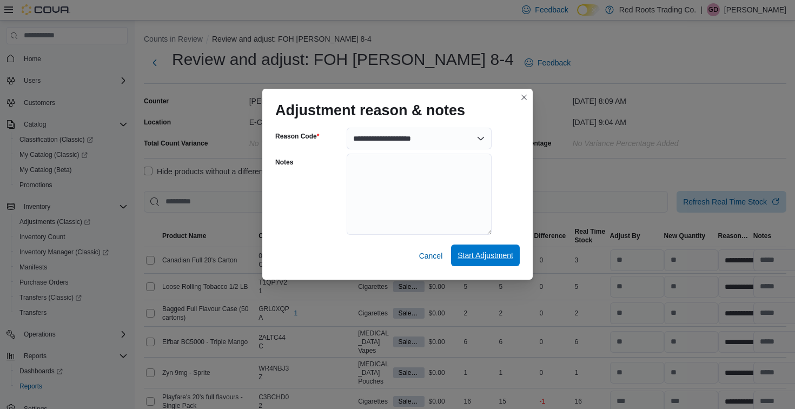
click at [474, 255] on span "Start Adjustment" at bounding box center [485, 255] width 56 height 11
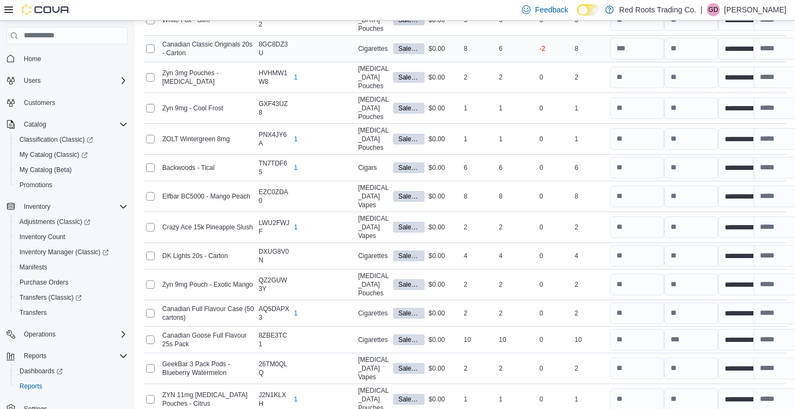
scroll to position [3348, 0]
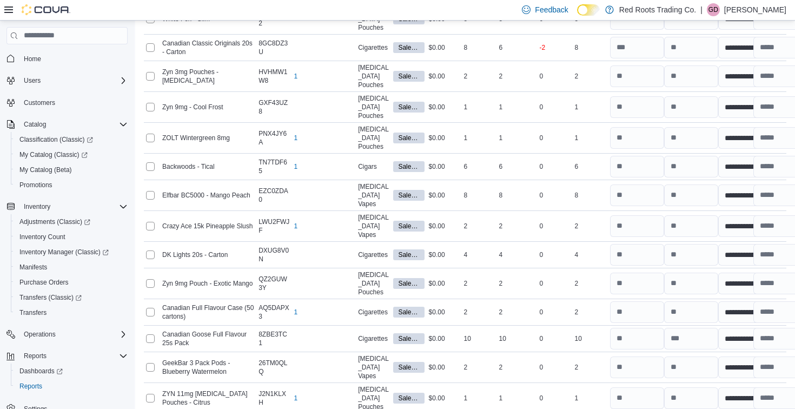
click at [714, 344] on span "Submit Adjustments" at bounding box center [714, 341] width 67 height 11
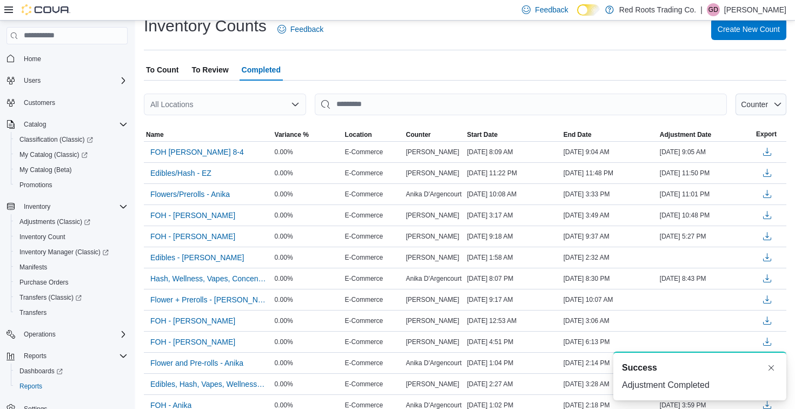
scroll to position [34, 0]
click at [767, 364] on button "Dismiss toast" at bounding box center [771, 367] width 13 height 13
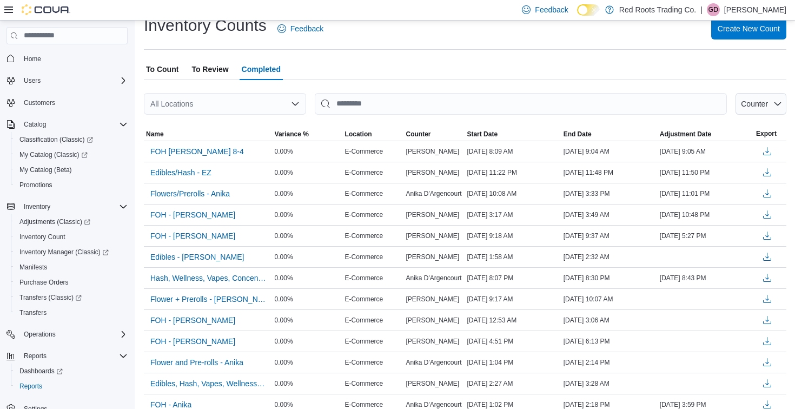
click at [473, 59] on div "To Count To Review Completed" at bounding box center [465, 69] width 642 height 22
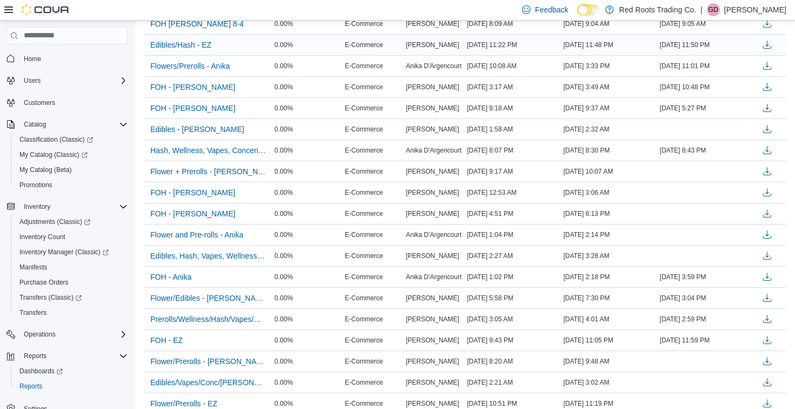
scroll to position [0, 0]
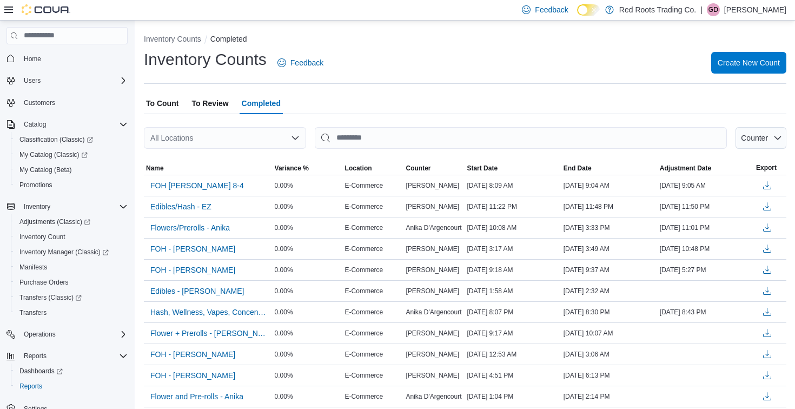
click at [171, 102] on span "To Count" at bounding box center [162, 103] width 32 height 22
